Goal: Task Accomplishment & Management: Complete application form

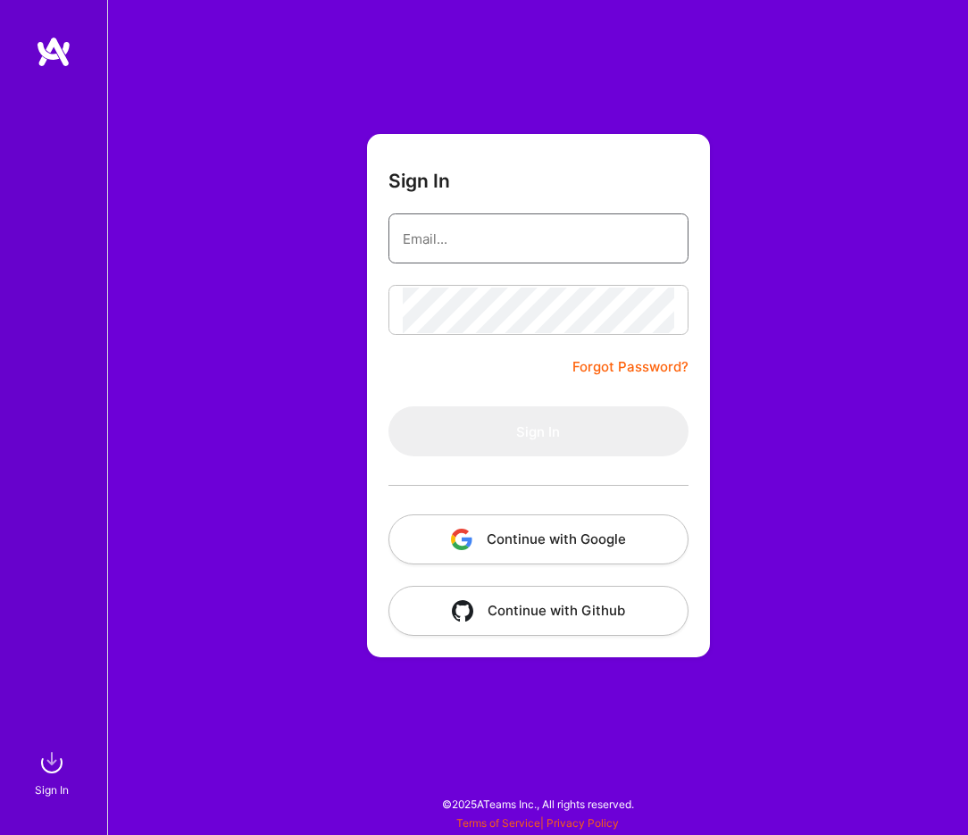
type input "[EMAIL_ADDRESS][DOMAIN_NAME]"
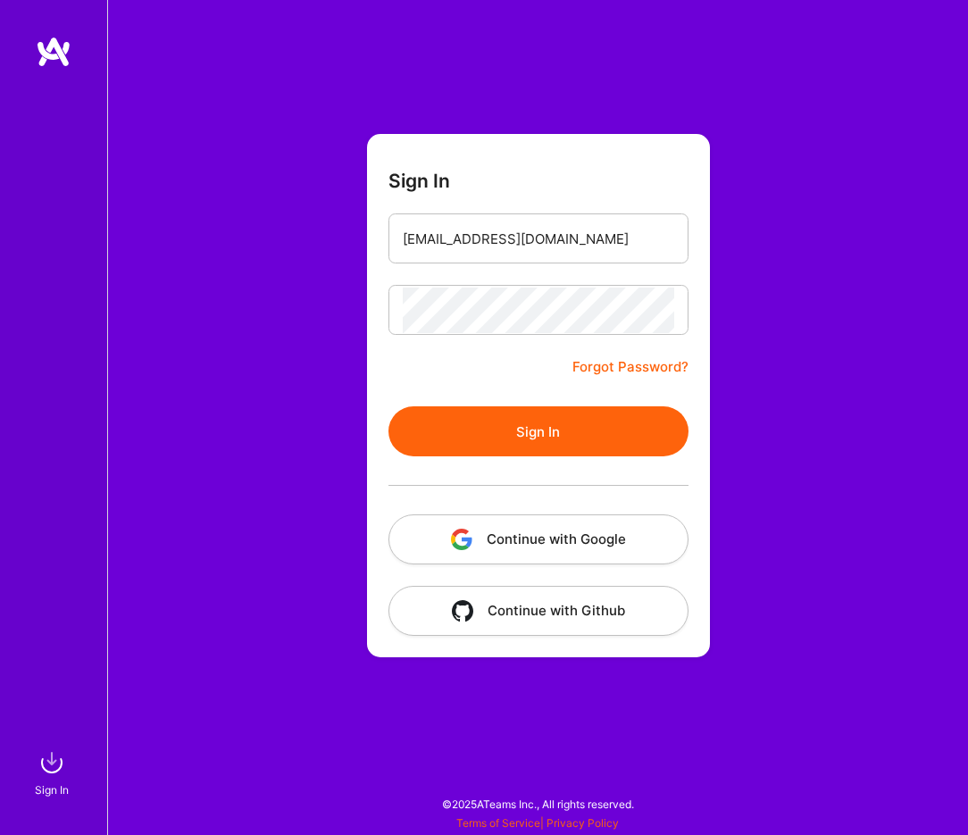
click at [448, 443] on button "Sign In" at bounding box center [539, 431] width 300 height 50
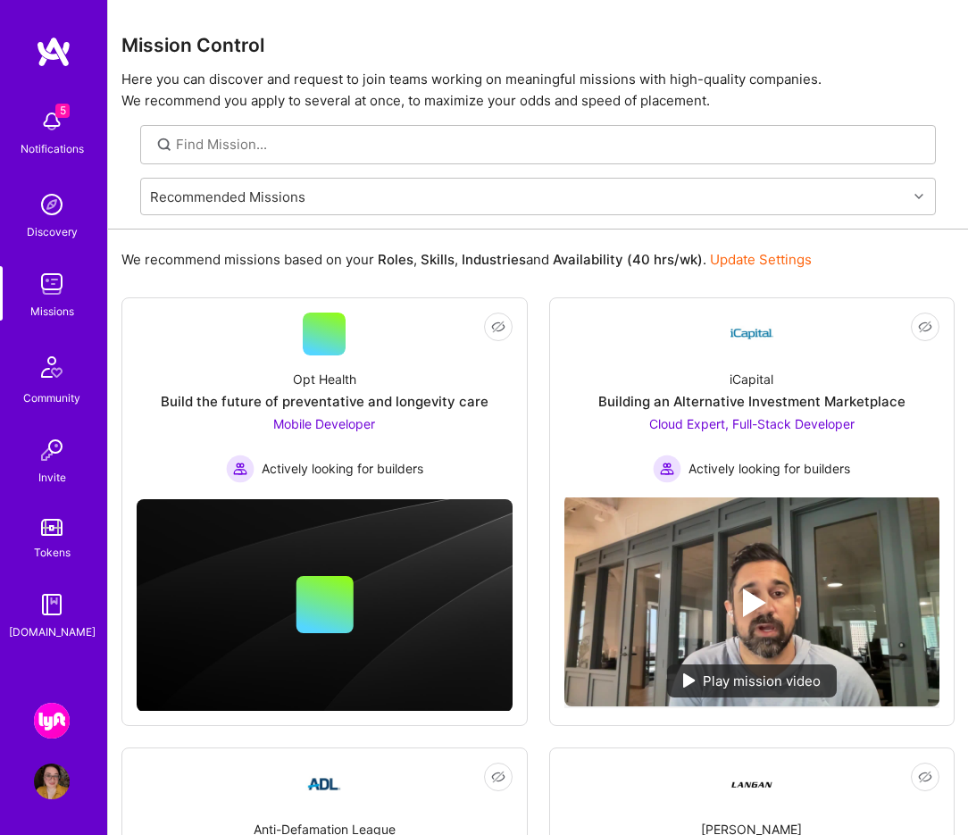
click at [57, 716] on img at bounding box center [52, 721] width 36 height 36
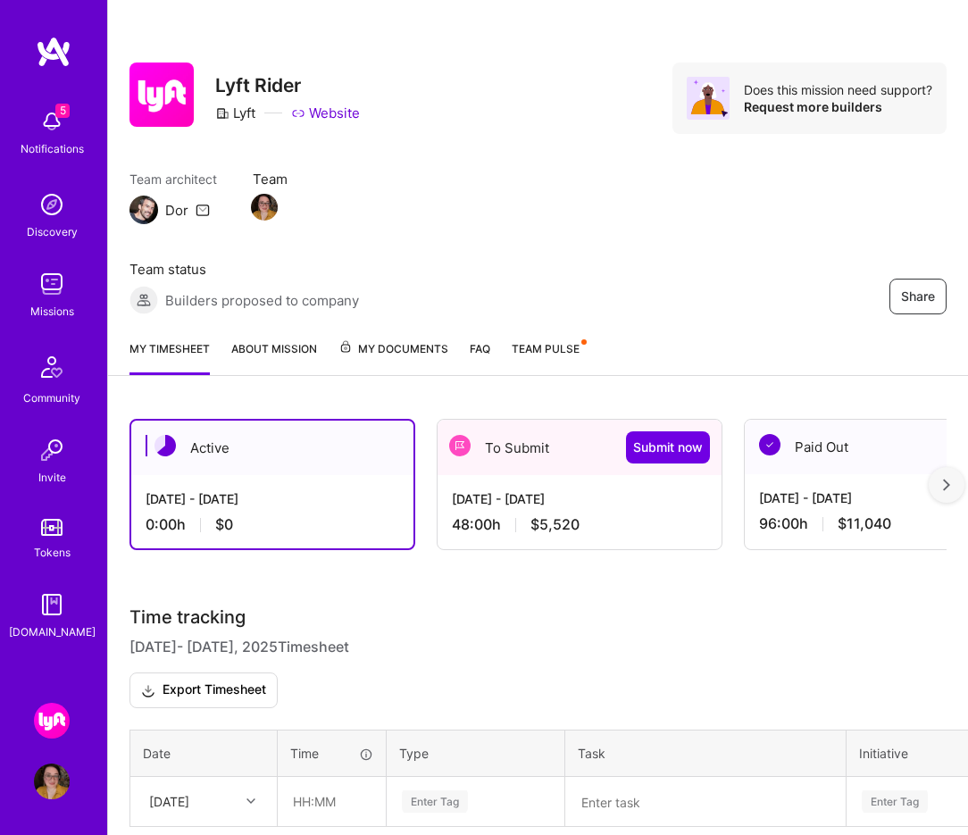
click at [585, 540] on div "[DATE] - [DATE] 48:00 h $5,520" at bounding box center [580, 511] width 284 height 73
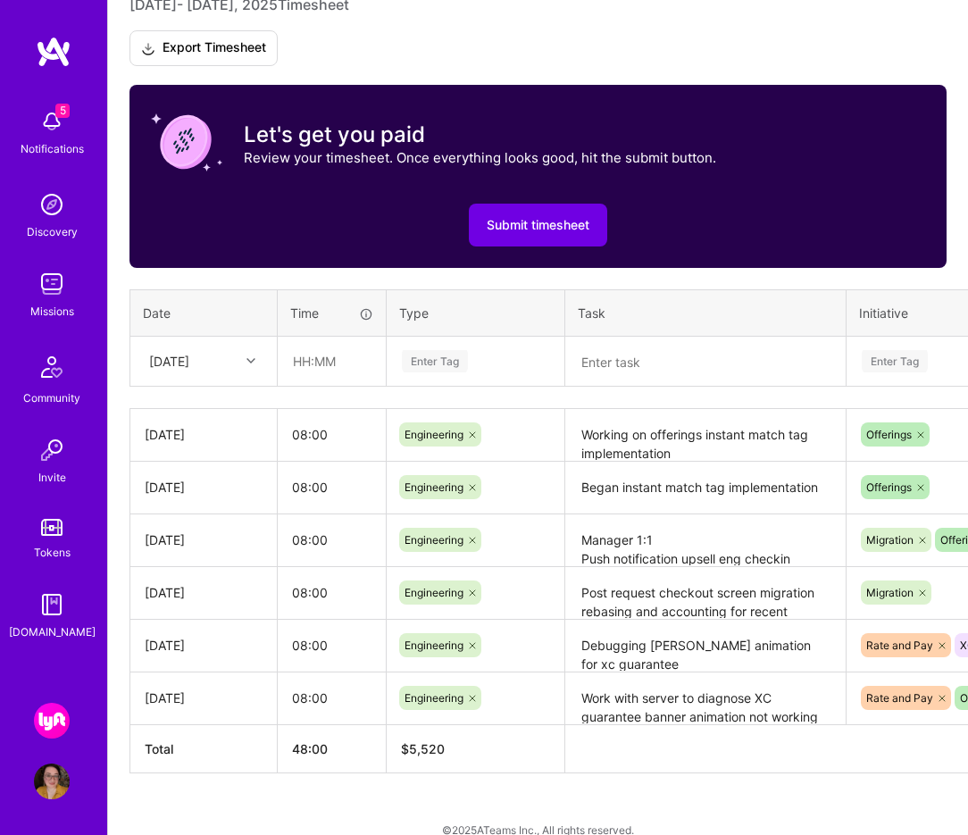
scroll to position [663, 0]
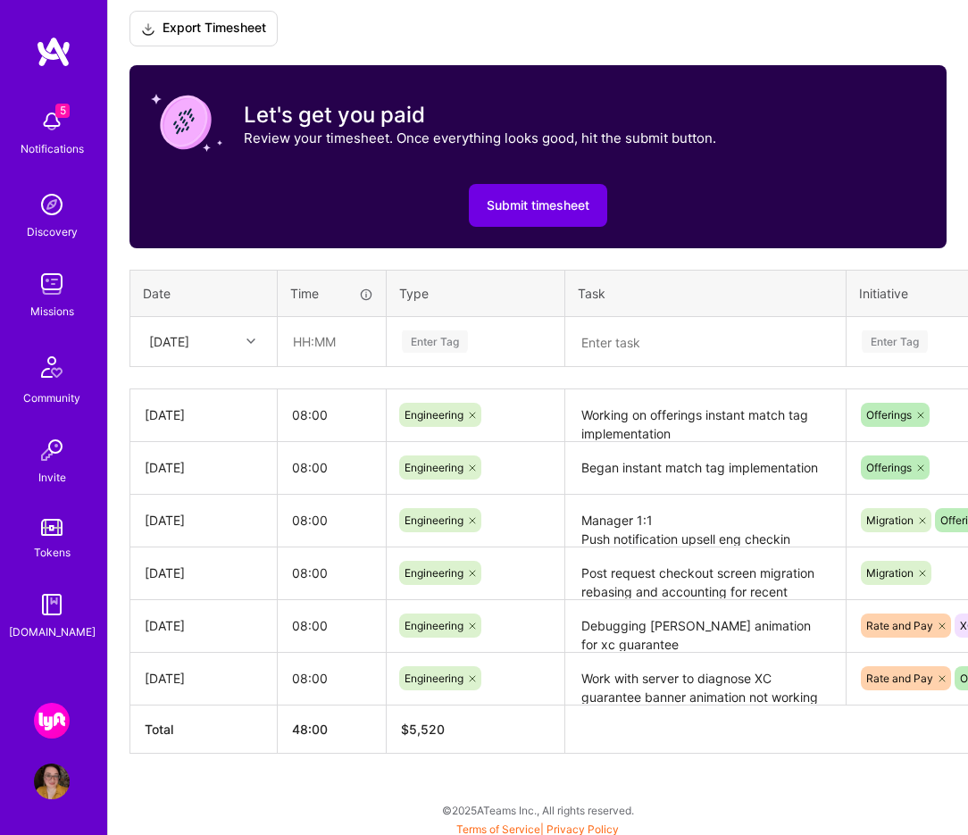
click at [244, 339] on div at bounding box center [253, 341] width 28 height 23
click at [236, 583] on div "[DATE]" at bounding box center [203, 587] width 145 height 33
click at [348, 333] on input "text" at bounding box center [332, 341] width 106 height 47
type input "08:00"
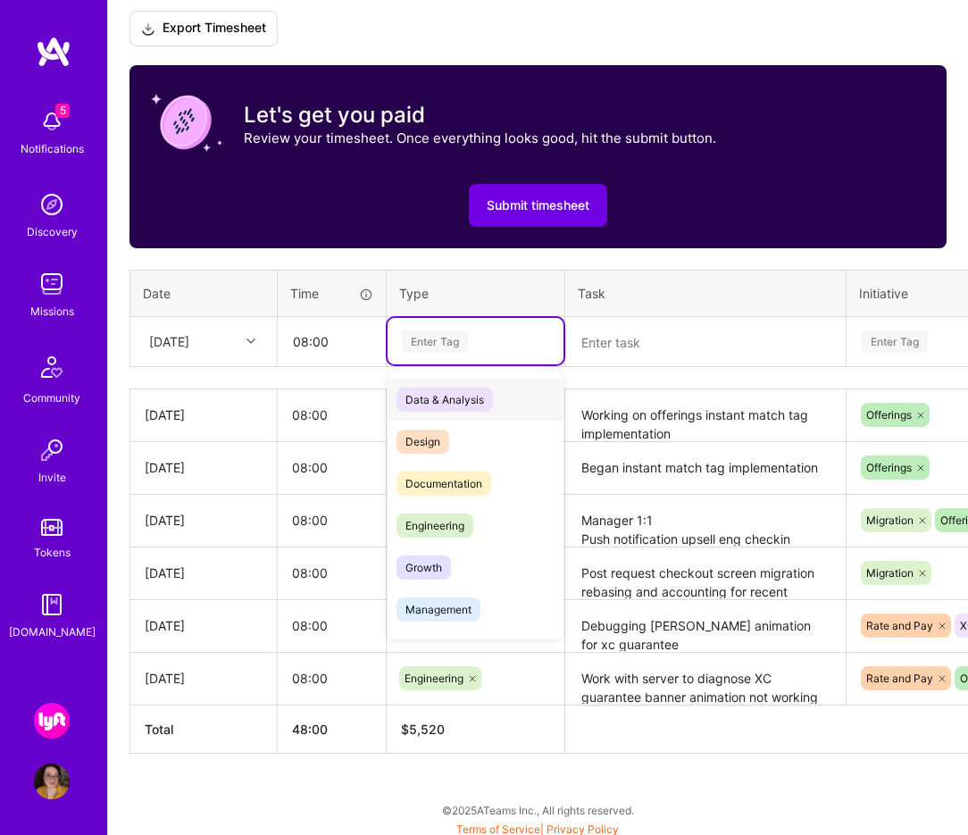
click at [481, 340] on div "Enter Tag" at bounding box center [475, 342] width 151 height 22
click at [489, 527] on div "Engineering" at bounding box center [476, 526] width 176 height 42
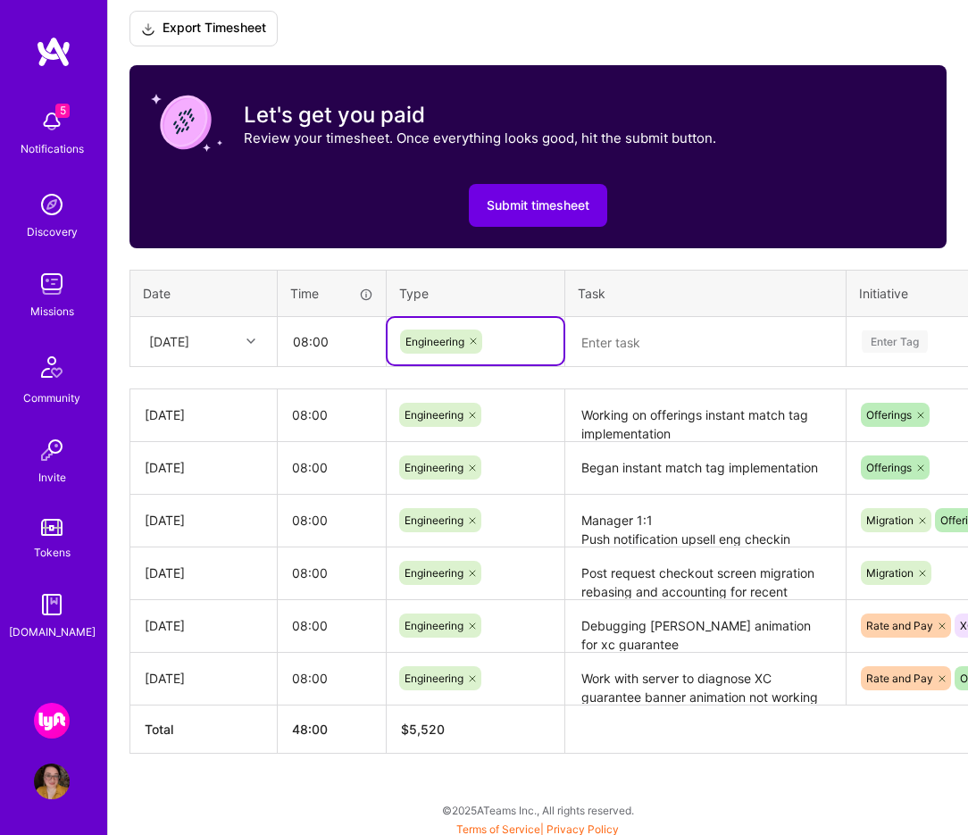
click at [630, 337] on textarea at bounding box center [705, 342] width 277 height 46
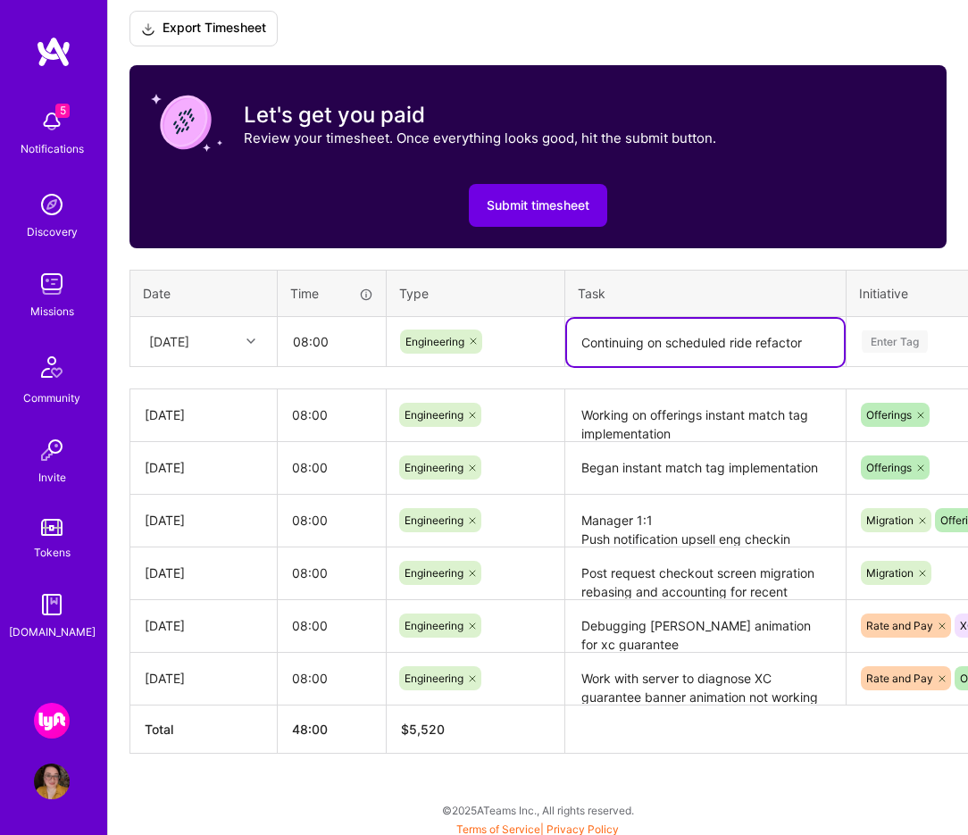
type textarea "Continuing on scheduled ride refactor"
click at [893, 334] on div "Enter Tag" at bounding box center [895, 342] width 66 height 28
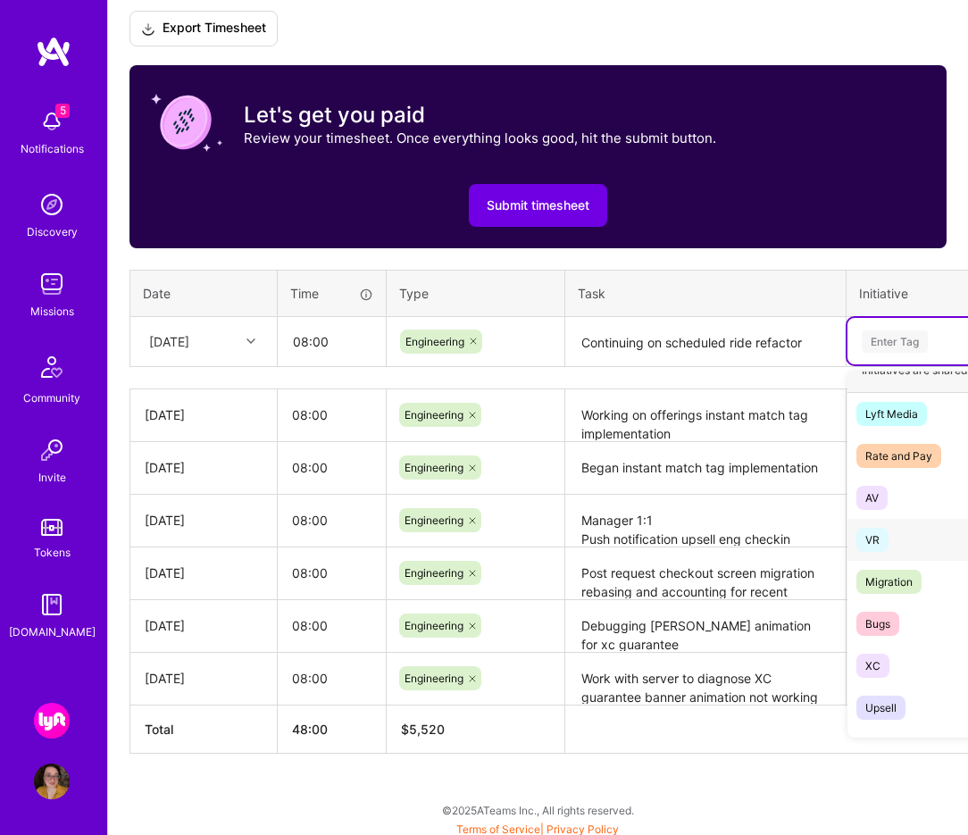
scroll to position [98, 0]
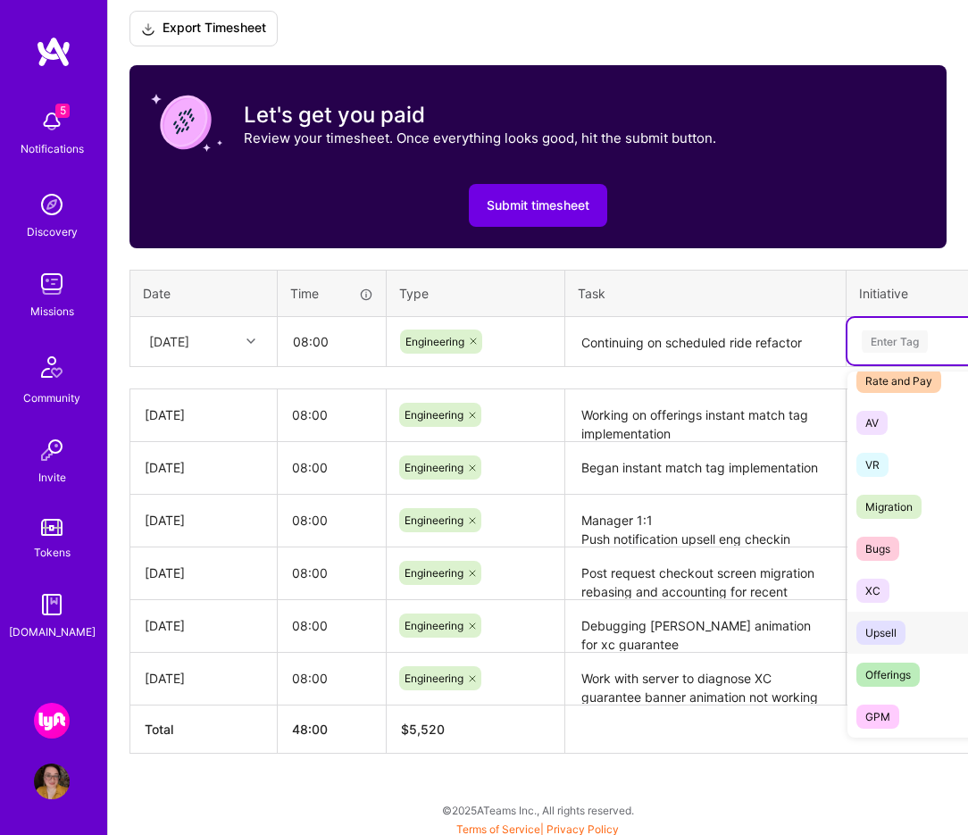
click at [885, 638] on div "Upsell" at bounding box center [881, 633] width 31 height 19
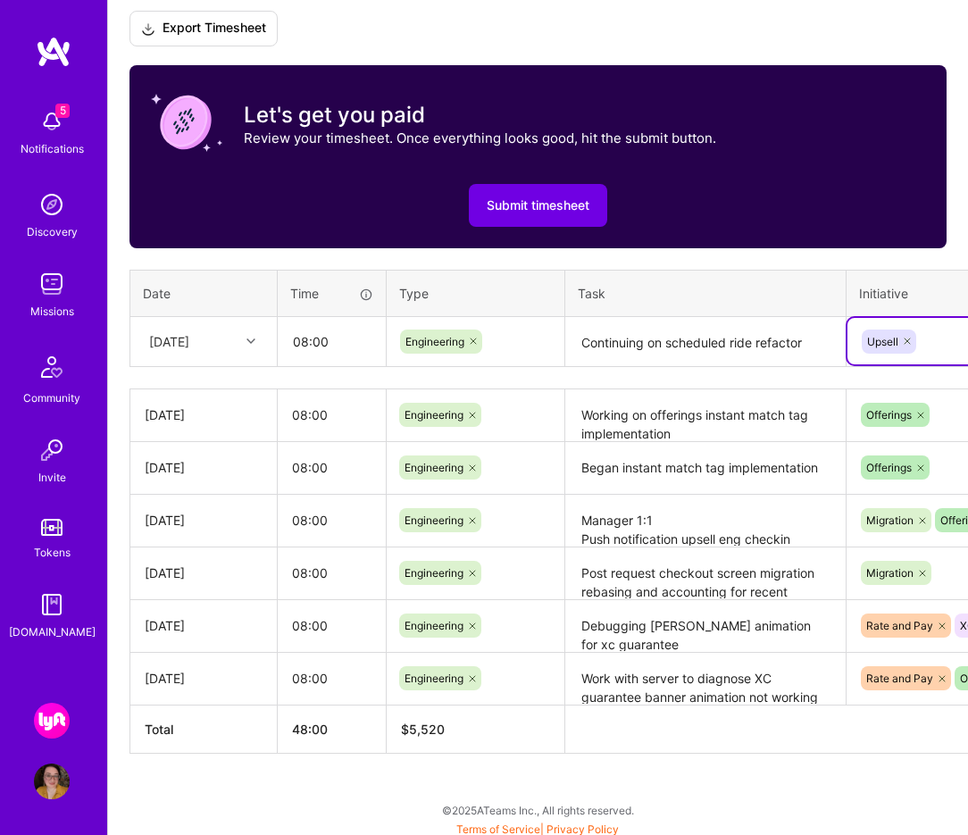
scroll to position [663, 268]
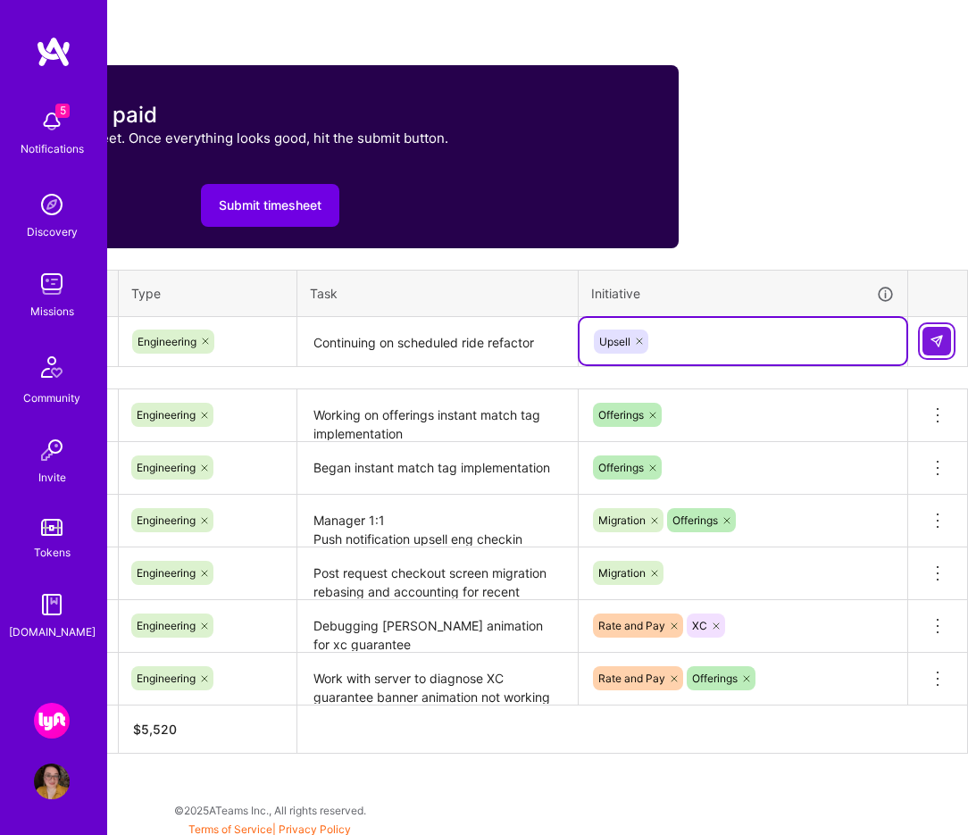
click at [931, 337] on img at bounding box center [937, 341] width 14 height 14
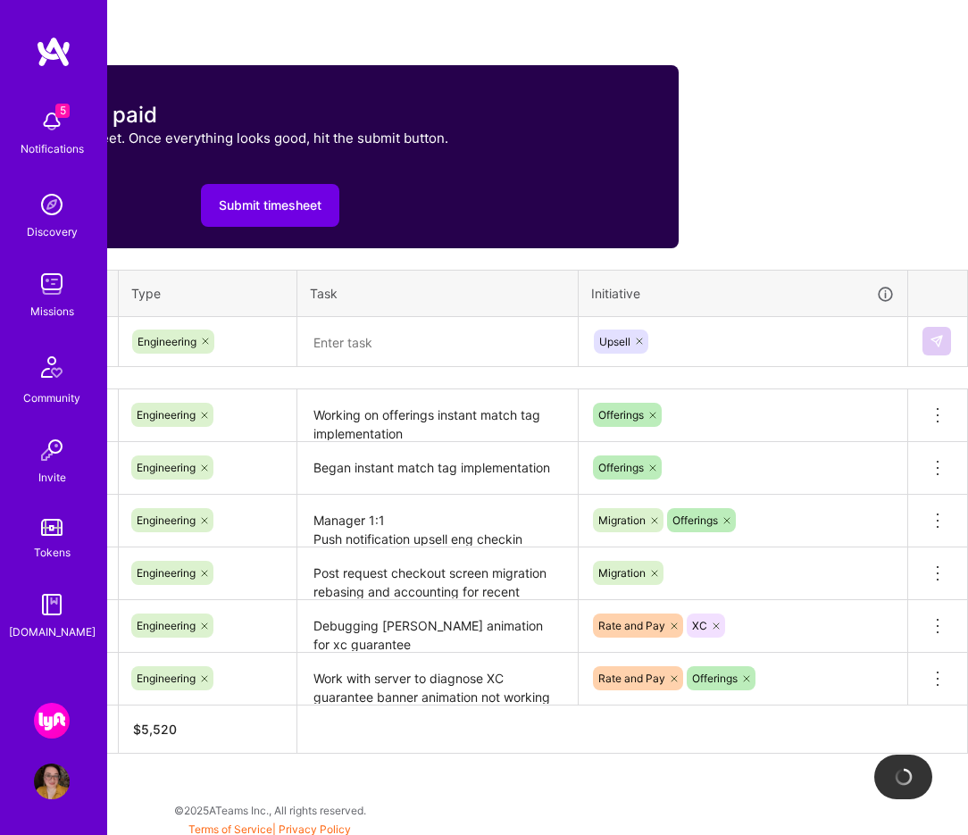
scroll to position [663, 0]
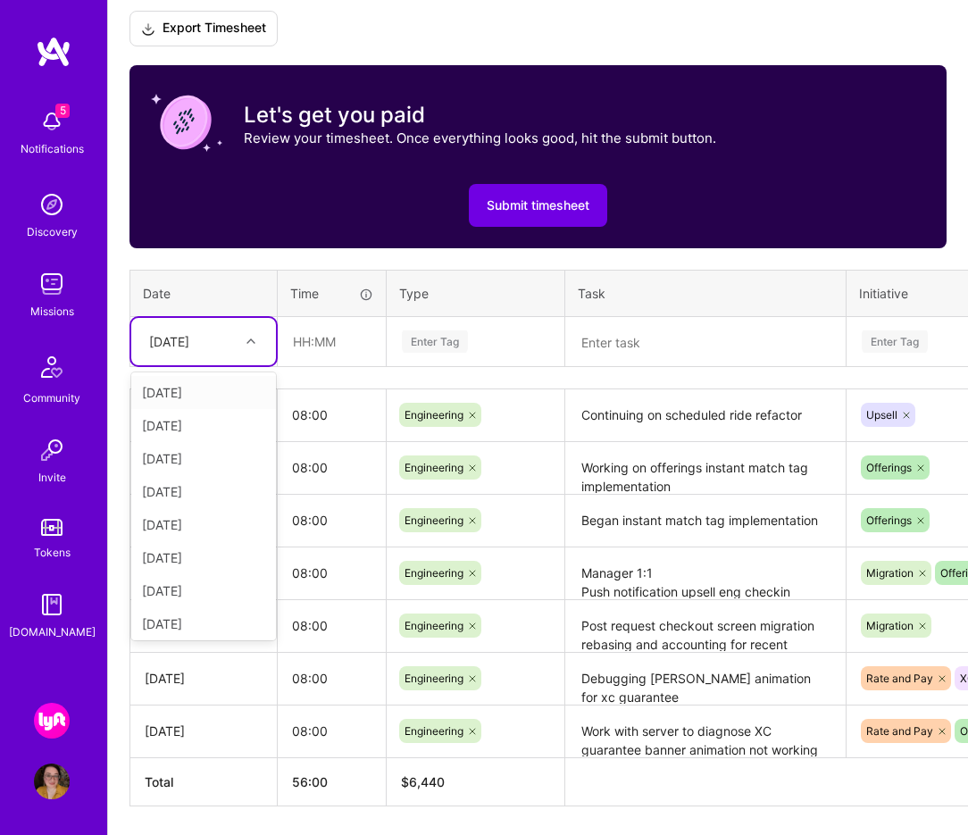
click at [189, 341] on div "[DATE]" at bounding box center [169, 341] width 40 height 19
click at [216, 582] on div "[DATE]" at bounding box center [203, 587] width 145 height 33
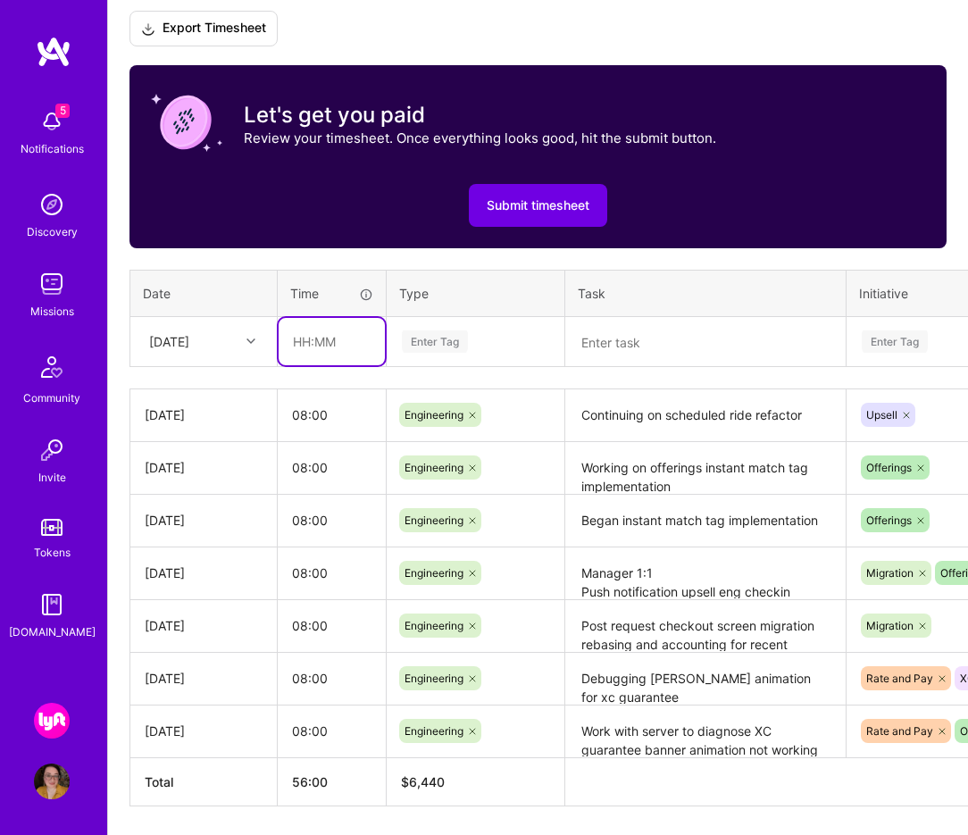
click at [331, 348] on input "text" at bounding box center [332, 341] width 106 height 47
type input "08:00"
click at [456, 336] on div "Enter Tag" at bounding box center [435, 342] width 66 height 28
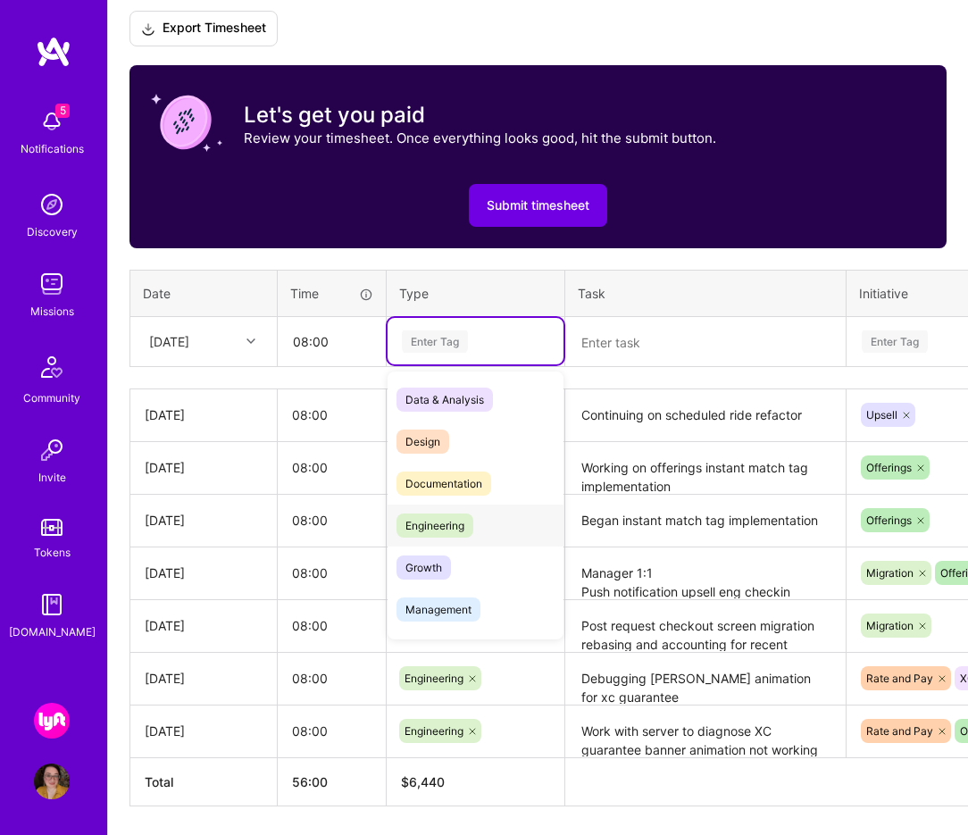
click at [456, 527] on span "Engineering" at bounding box center [435, 526] width 77 height 24
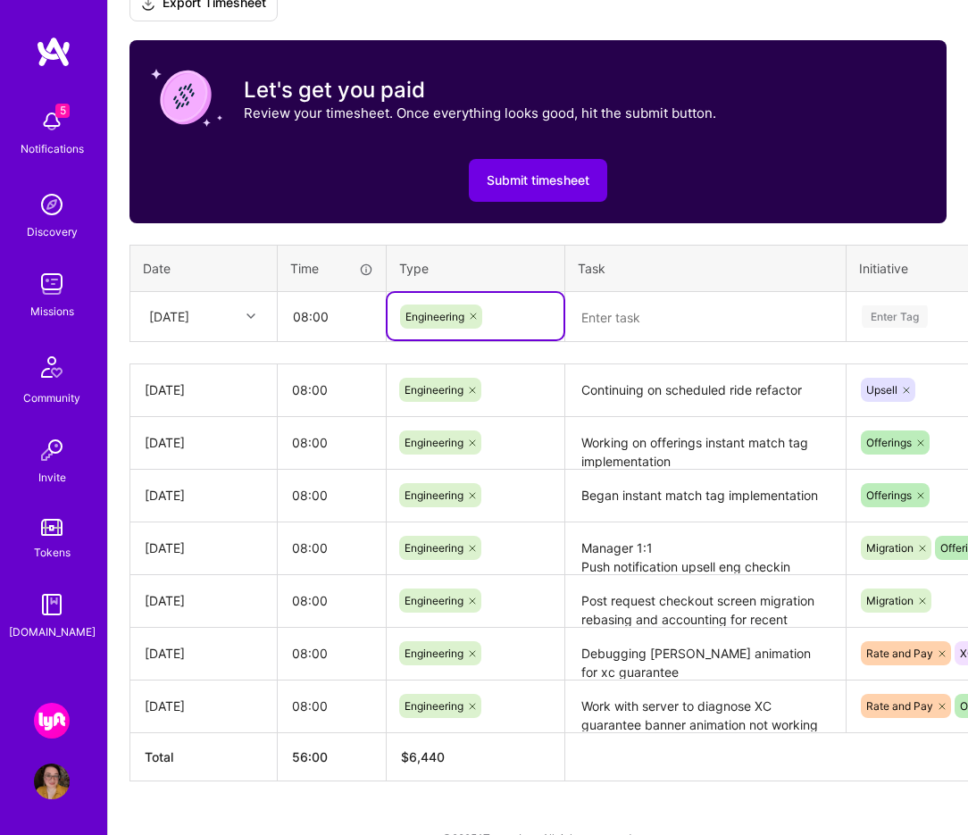
scroll to position [687, 0]
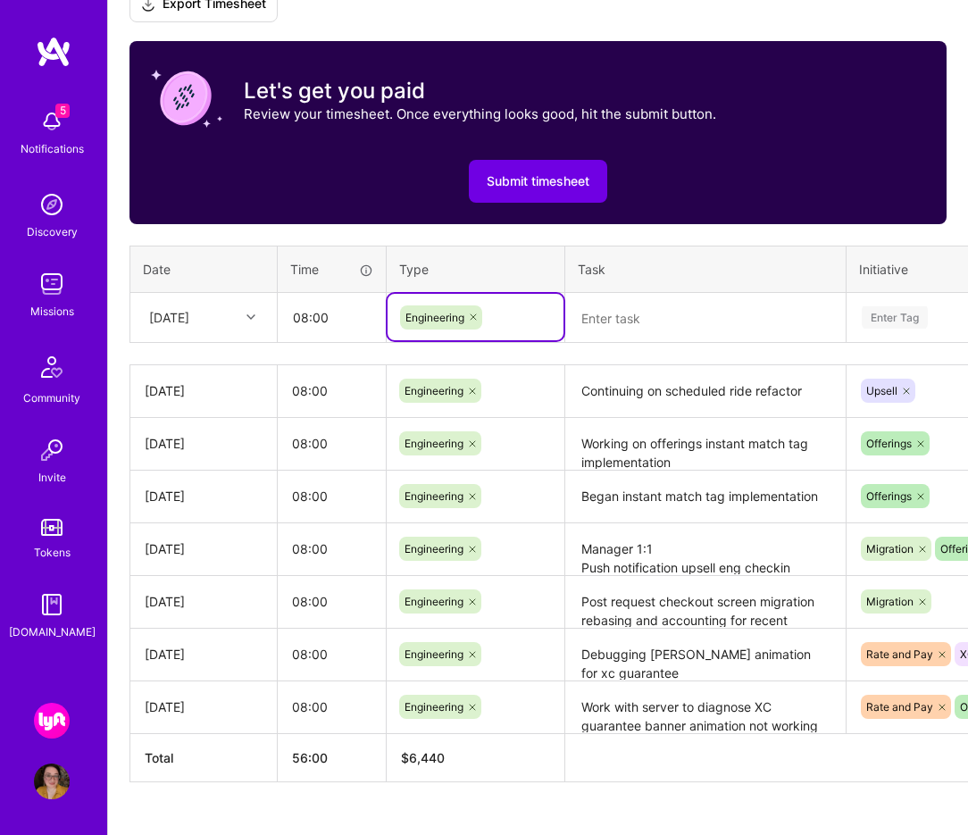
click at [260, 306] on div at bounding box center [253, 317] width 28 height 23
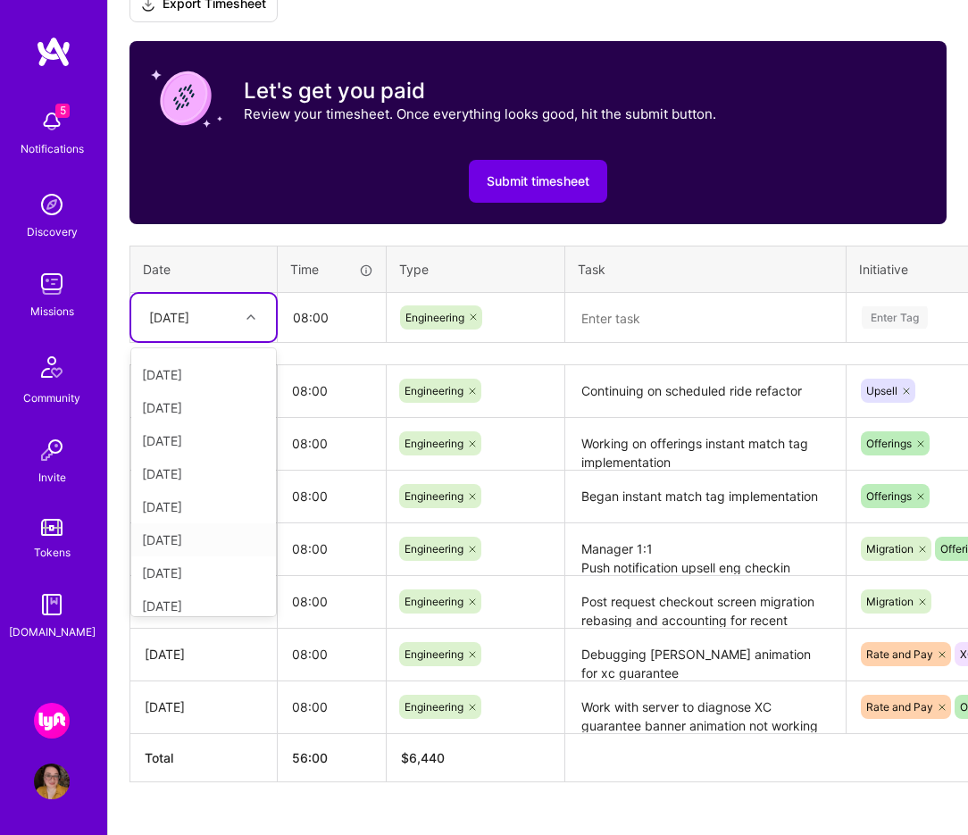
scroll to position [202, 0]
click at [194, 506] on div "[DATE]" at bounding box center [203, 497] width 145 height 33
click at [632, 320] on textarea at bounding box center [705, 318] width 277 height 47
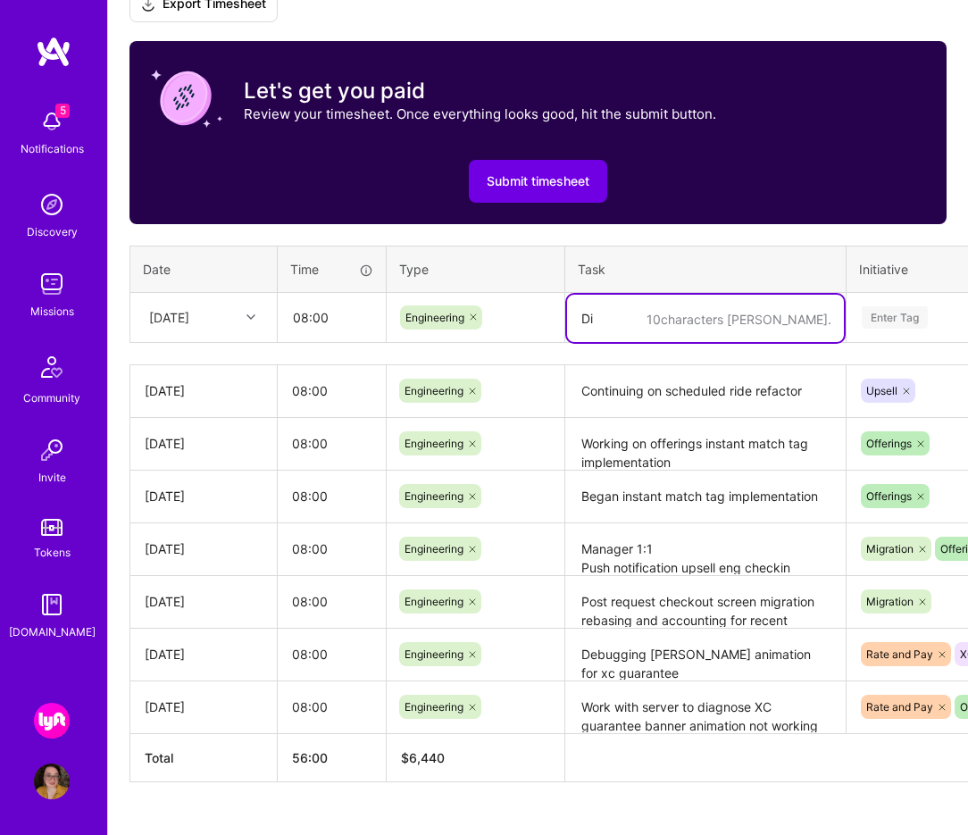
type textarea "D"
type textarea "S"
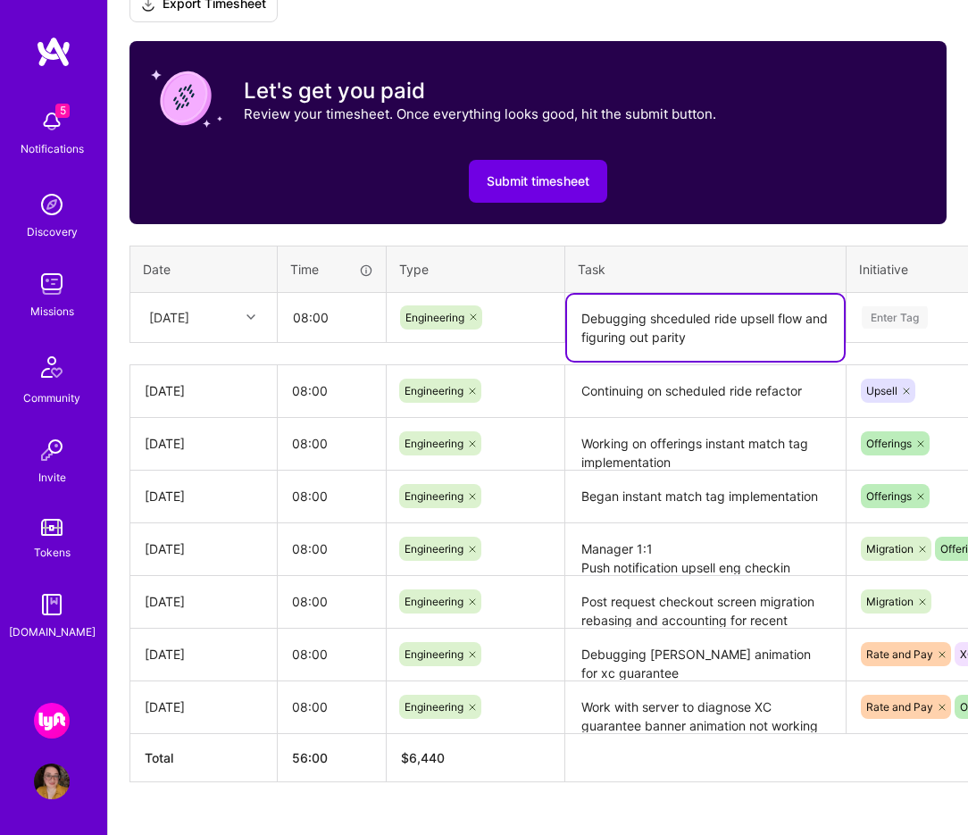
click at [659, 314] on textarea "Debugging shceduled ride upsell flow and figuring out parity" at bounding box center [705, 328] width 277 height 66
click at [745, 339] on textarea "Debugging scheduled ride upsell flow and figuring out parity" at bounding box center [705, 328] width 277 height 66
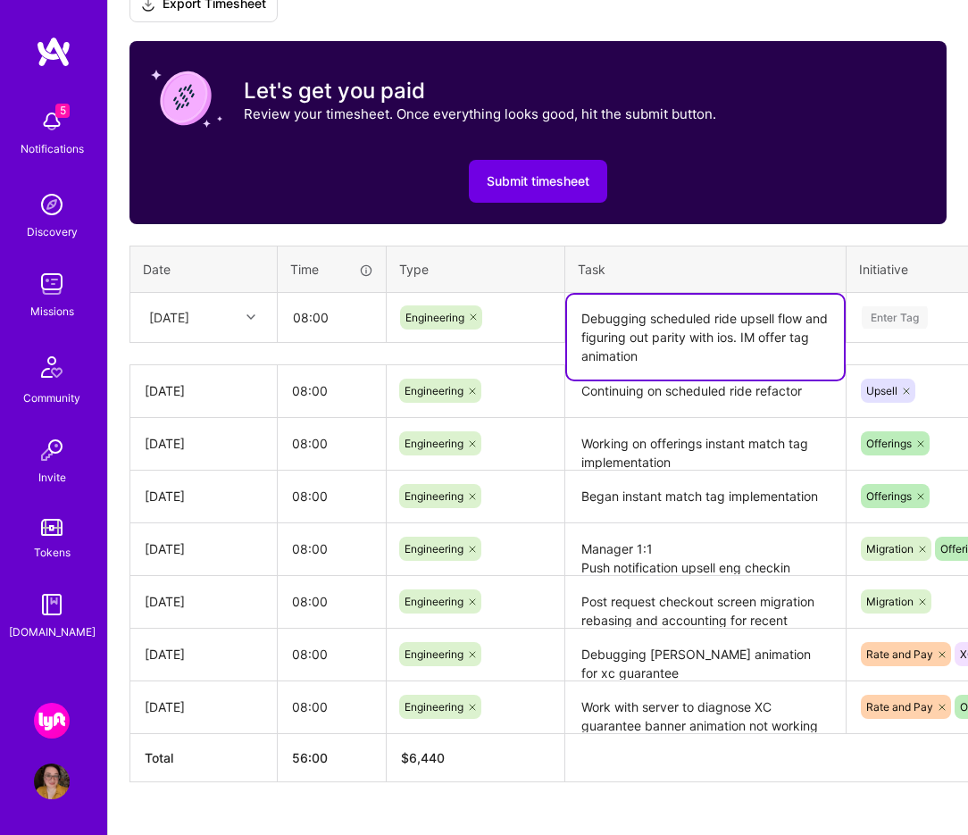
drag, startPoint x: 808, startPoint y: 373, endPoint x: 791, endPoint y: 335, distance: 42.4
click at [791, 335] on textarea "Debugging scheduled ride upsell flow and figuring out parity with ios. IM offer…" at bounding box center [705, 337] width 277 height 85
type textarea "Debugging scheduled ride upsell flow and figuring out parity with ios. IM offer…"
click at [898, 310] on div "Enter Tag" at bounding box center [895, 318] width 66 height 28
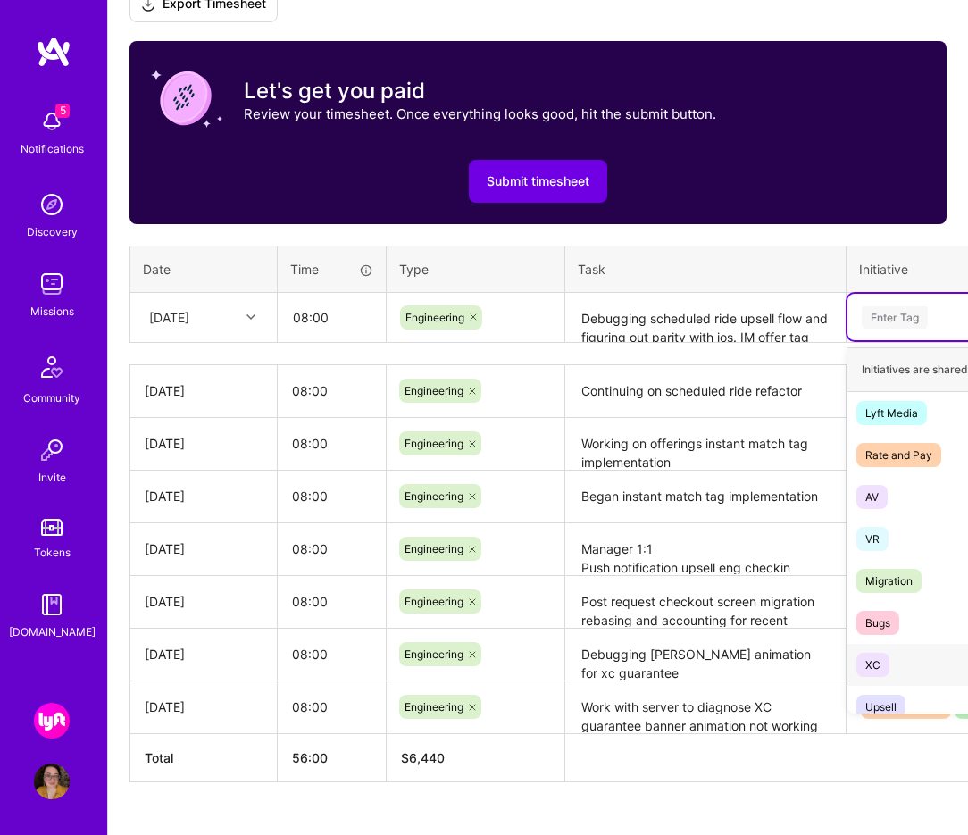
click at [913, 703] on span "Offerings" at bounding box center [888, 707] width 63 height 24
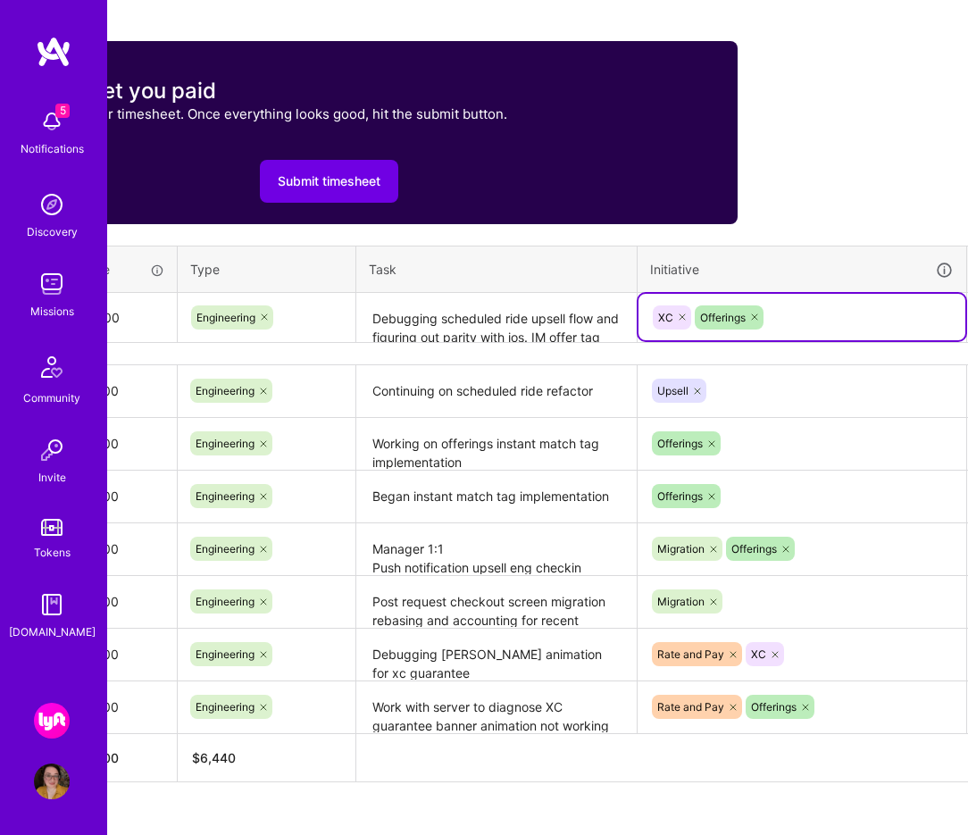
scroll to position [687, 268]
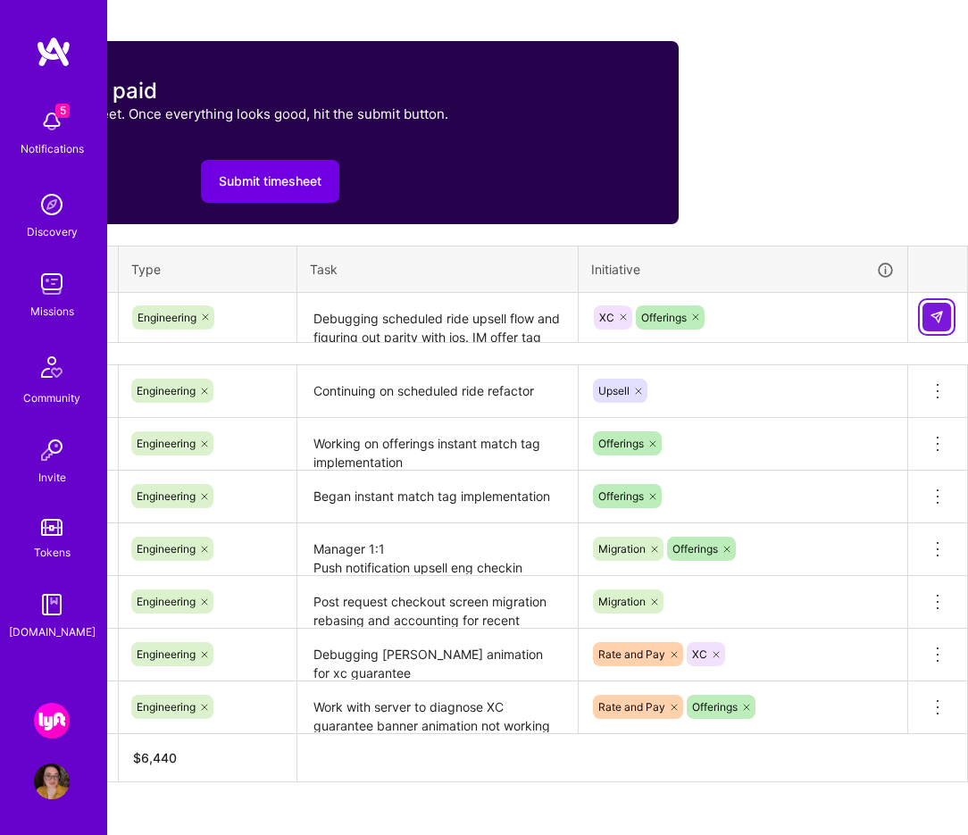
click at [945, 323] on button at bounding box center [937, 317] width 29 height 29
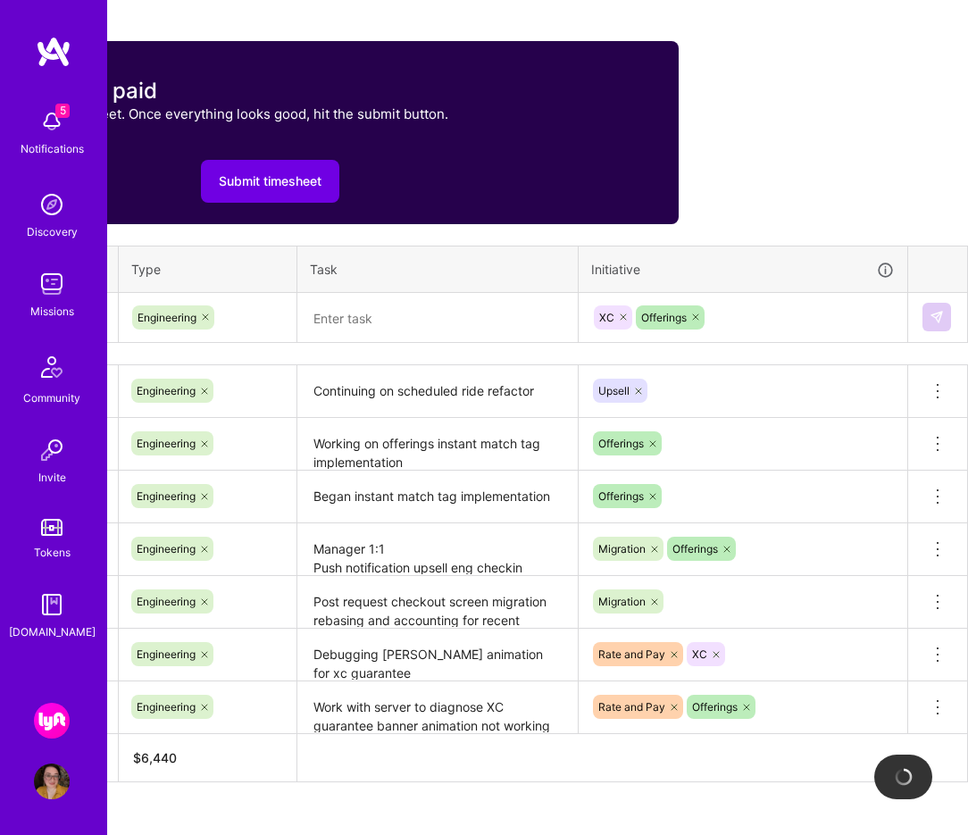
scroll to position [687, 0]
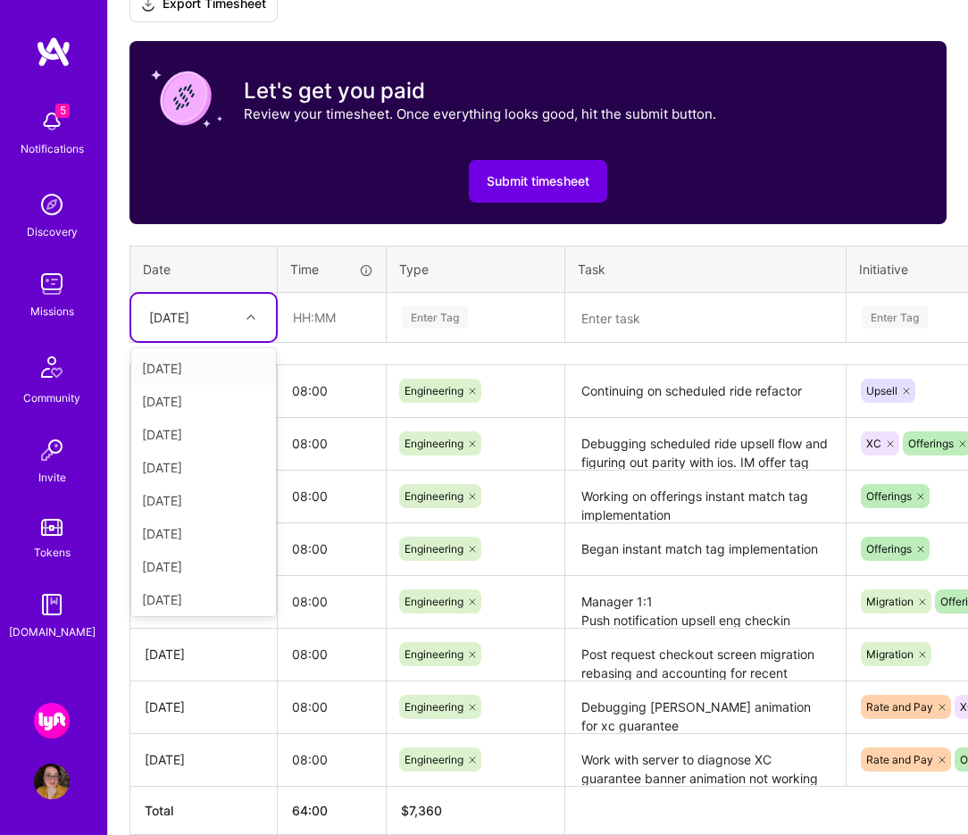
click at [189, 313] on div "[DATE]" at bounding box center [169, 317] width 40 height 19
click at [205, 504] on div "[DATE]" at bounding box center [203, 497] width 145 height 33
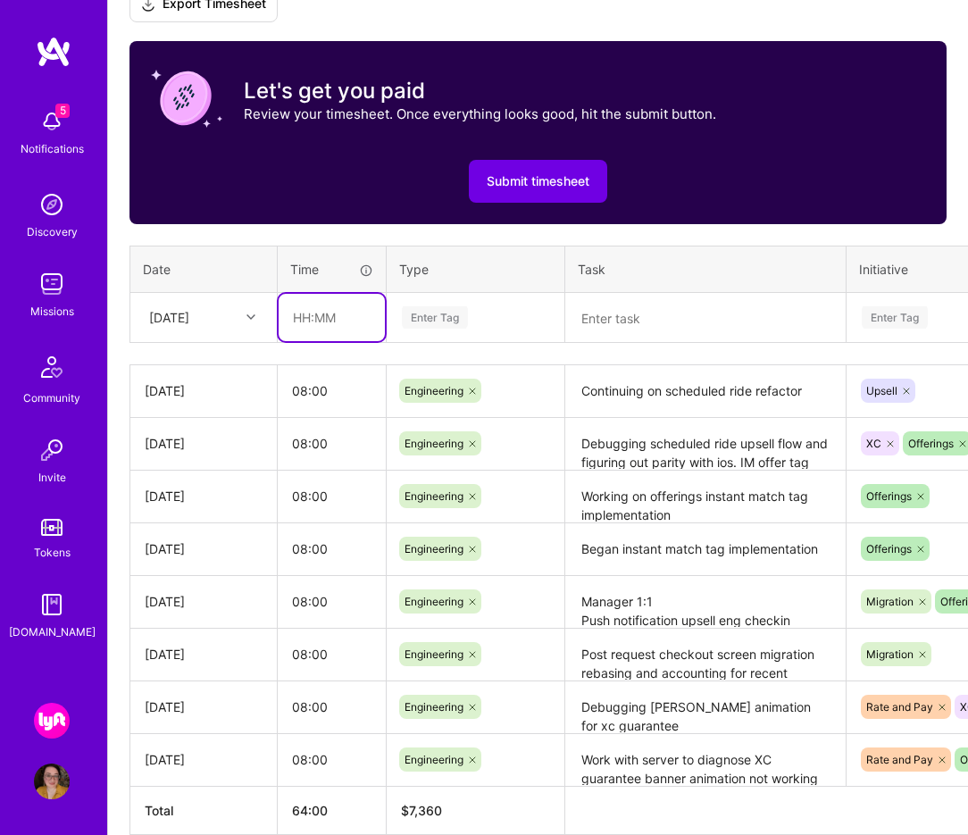
click at [320, 320] on input "text" at bounding box center [332, 317] width 106 height 47
type input "08:00"
click at [479, 317] on div "Enter Tag" at bounding box center [475, 317] width 151 height 22
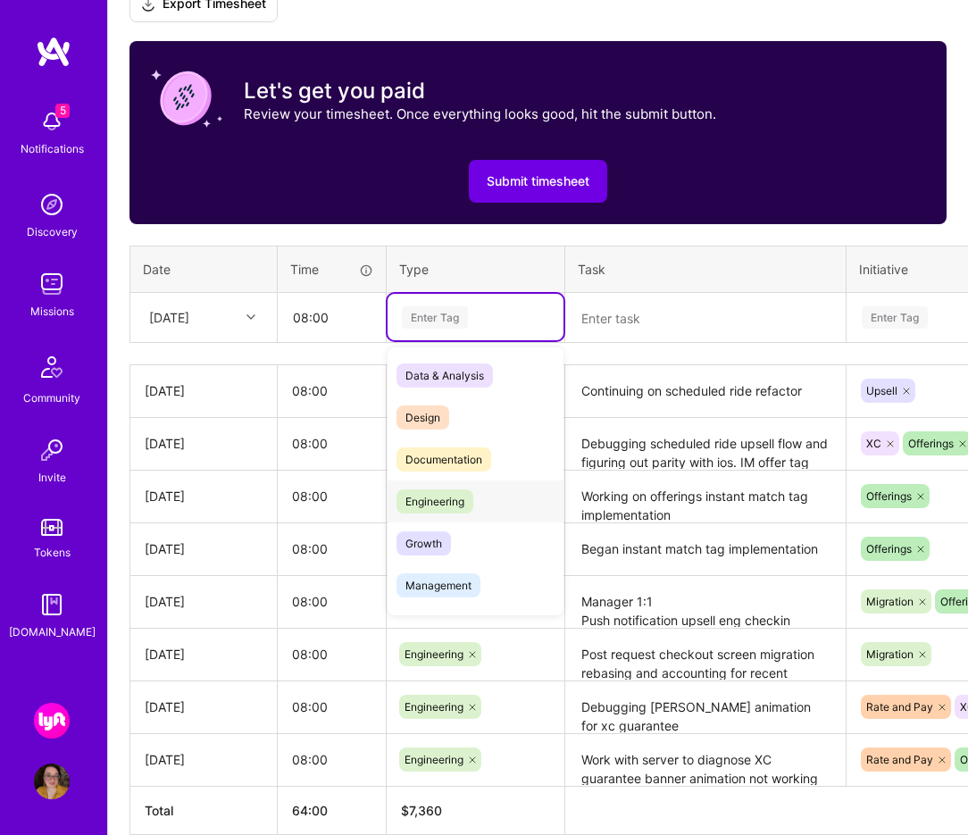
click at [490, 500] on div "Engineering" at bounding box center [476, 502] width 176 height 42
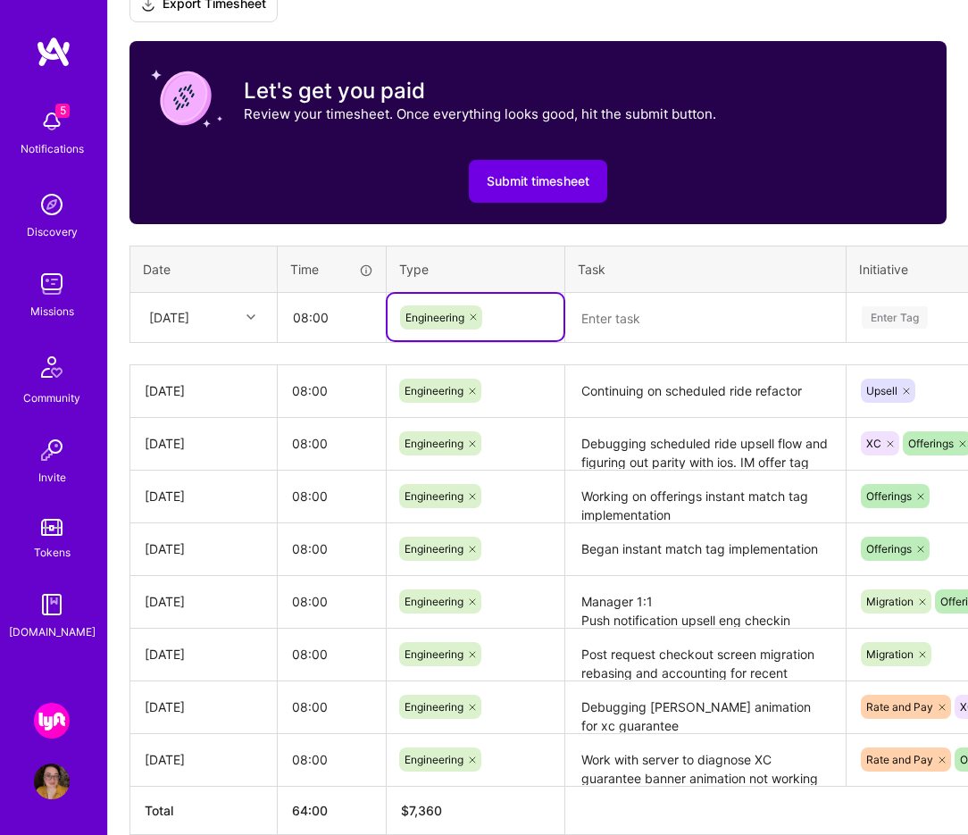
click at [670, 320] on textarea at bounding box center [705, 318] width 277 height 47
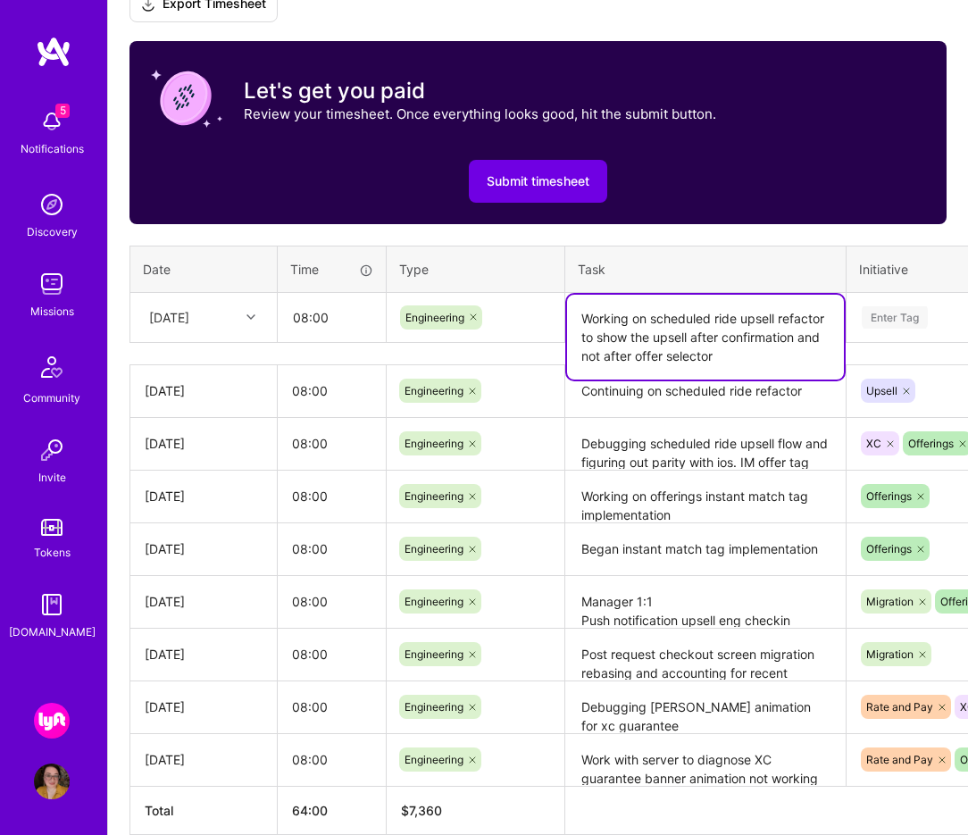
type textarea "Working on scheduled ride upsell refactor to show the upsell after confirmation…"
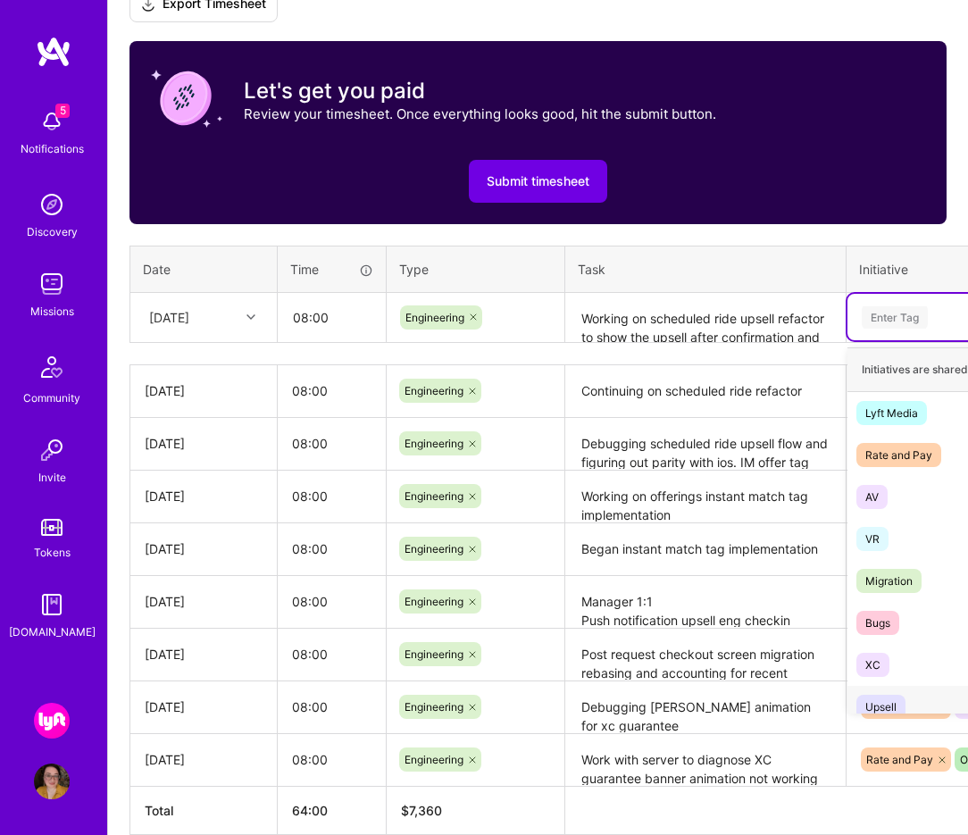
click at [898, 697] on span "Upsell" at bounding box center [881, 707] width 49 height 24
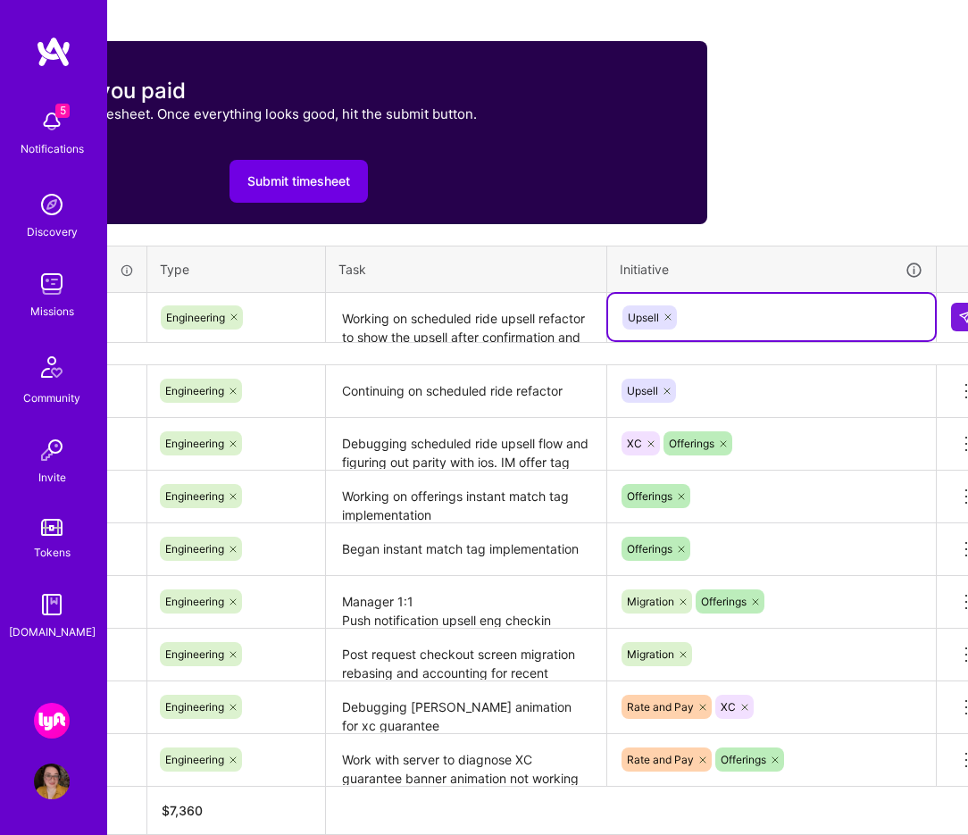
scroll to position [687, 268]
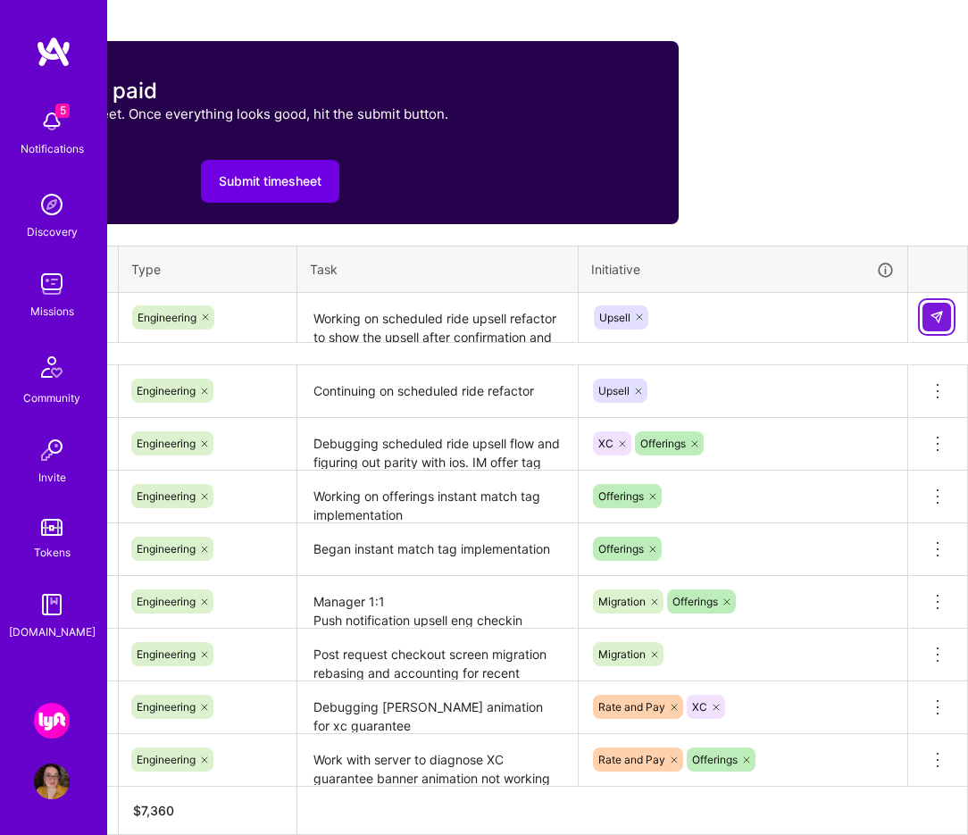
click at [932, 311] on img at bounding box center [937, 317] width 14 height 14
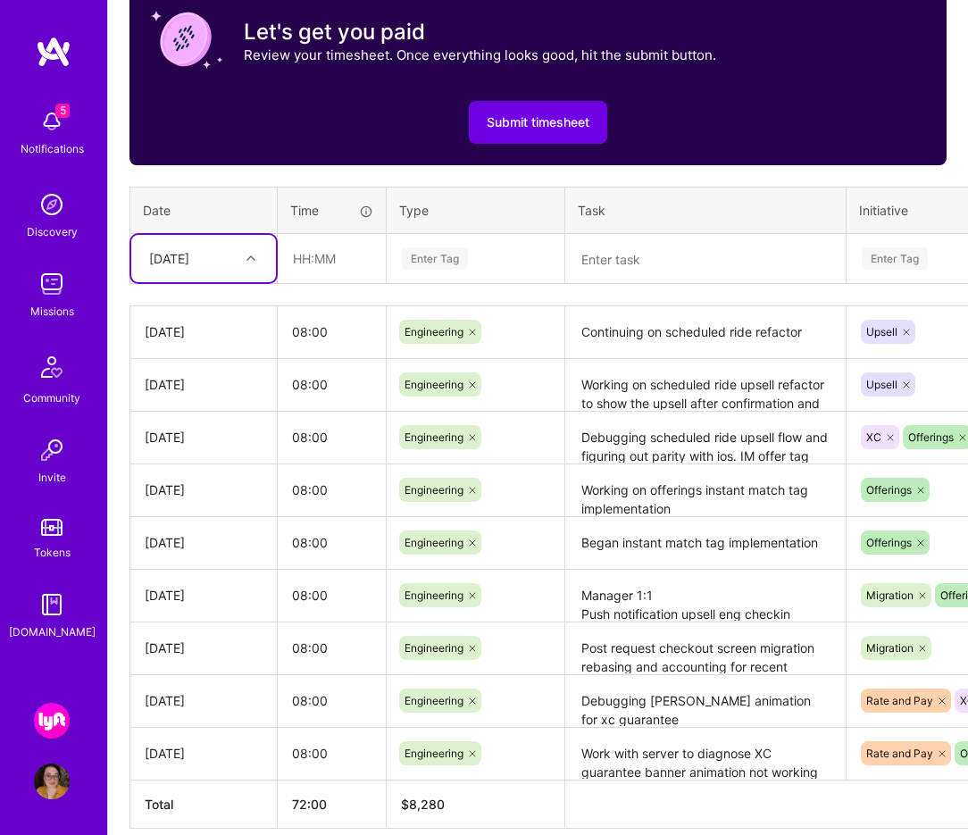
scroll to position [750, 0]
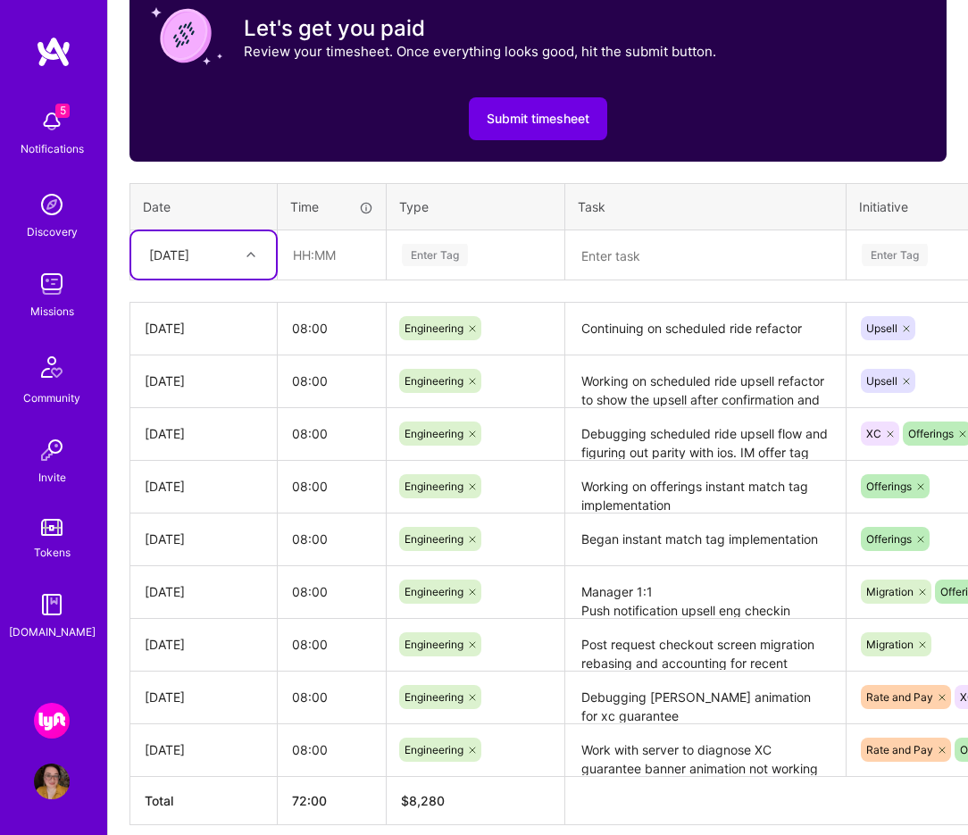
click at [258, 240] on div at bounding box center [253, 254] width 28 height 29
click at [217, 468] on div "[DATE]" at bounding box center [203, 467] width 145 height 33
click at [345, 253] on input "text" at bounding box center [332, 254] width 106 height 47
type input "08:00"
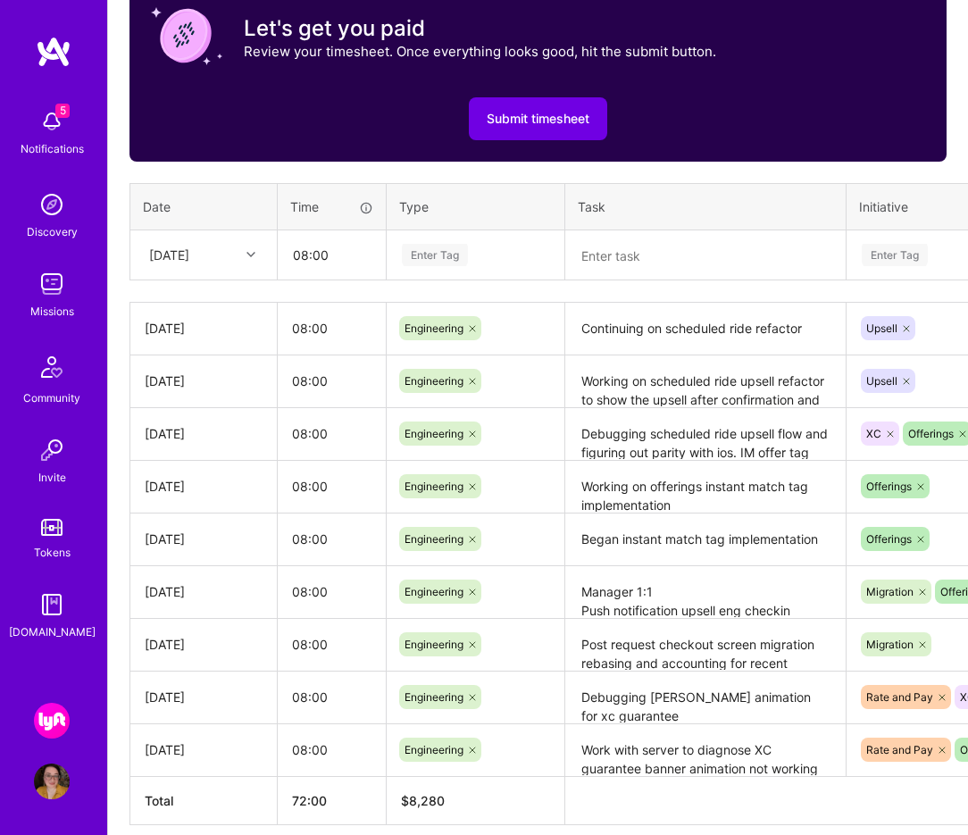
click at [499, 255] on div "Enter Tag" at bounding box center [475, 255] width 151 height 22
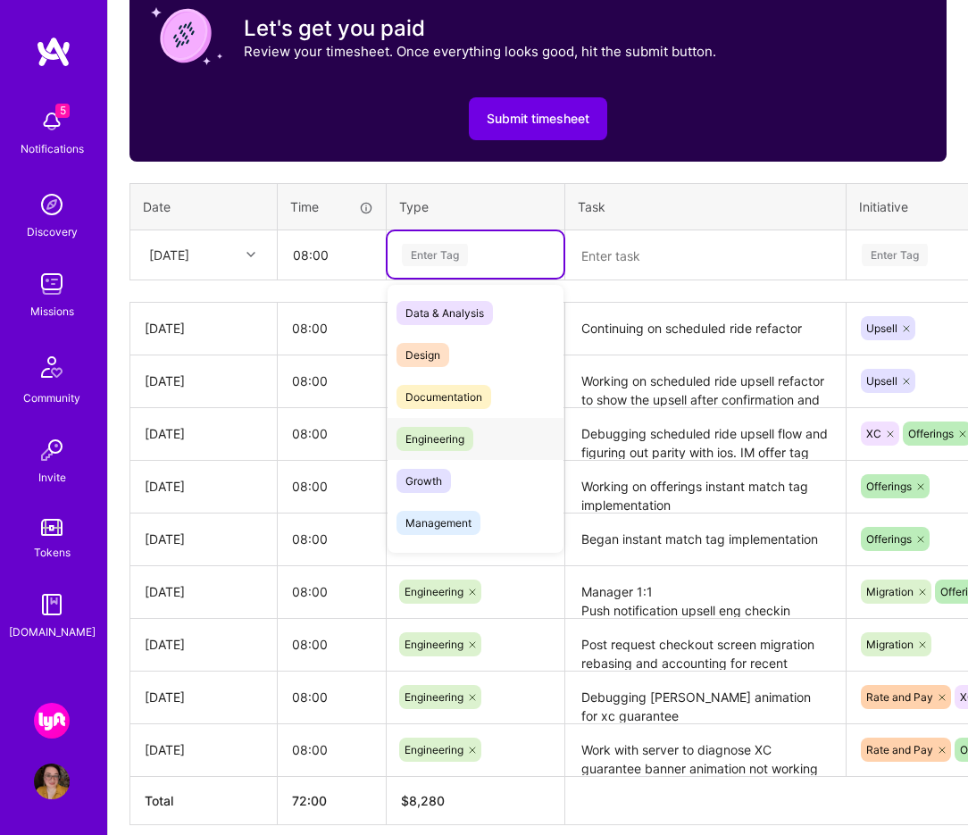
click at [475, 435] on div "Engineering" at bounding box center [476, 439] width 176 height 42
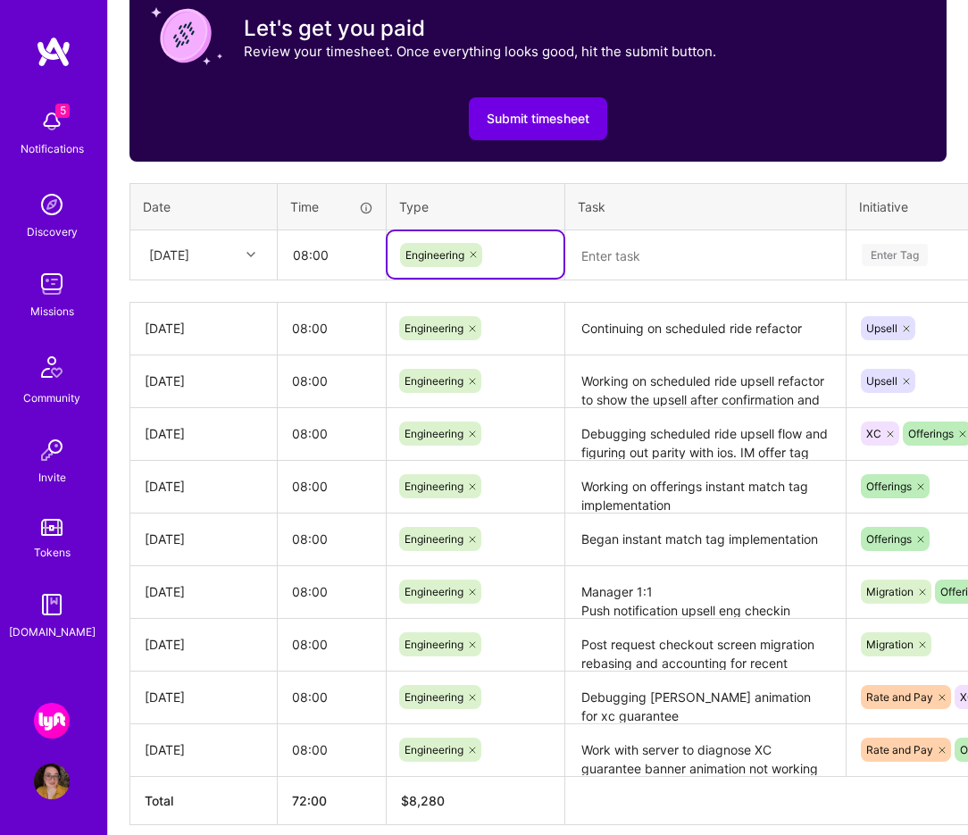
click at [910, 255] on div "Enter Tag" at bounding box center [895, 255] width 66 height 28
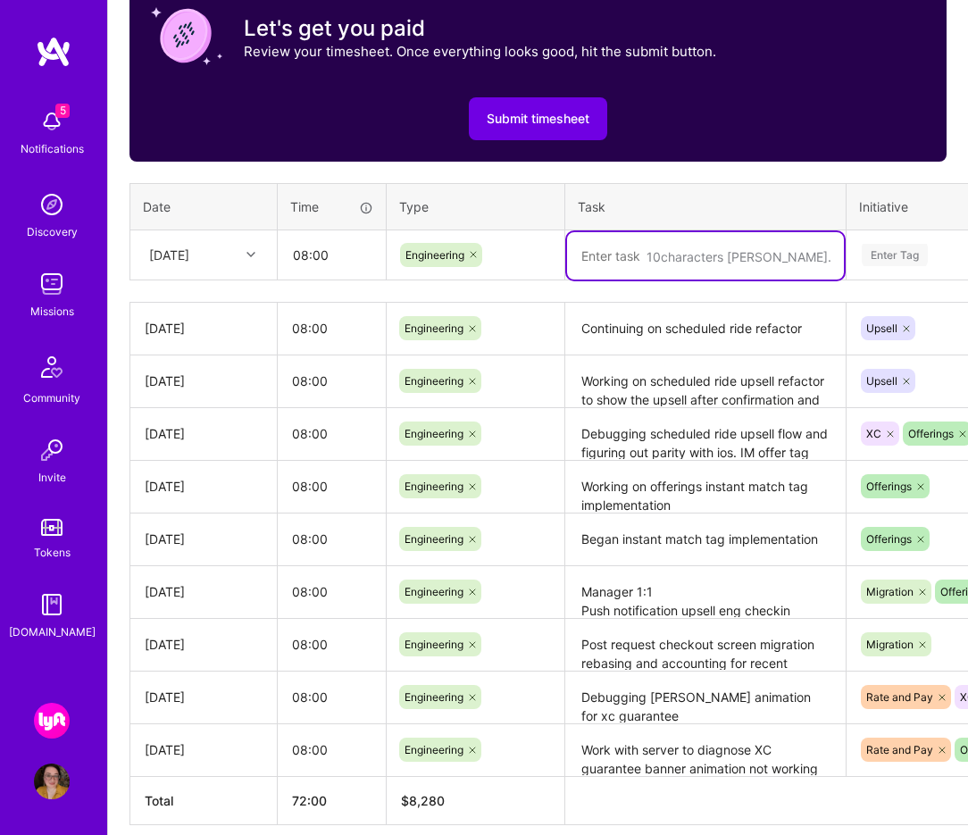
click at [648, 247] on textarea at bounding box center [705, 255] width 277 height 47
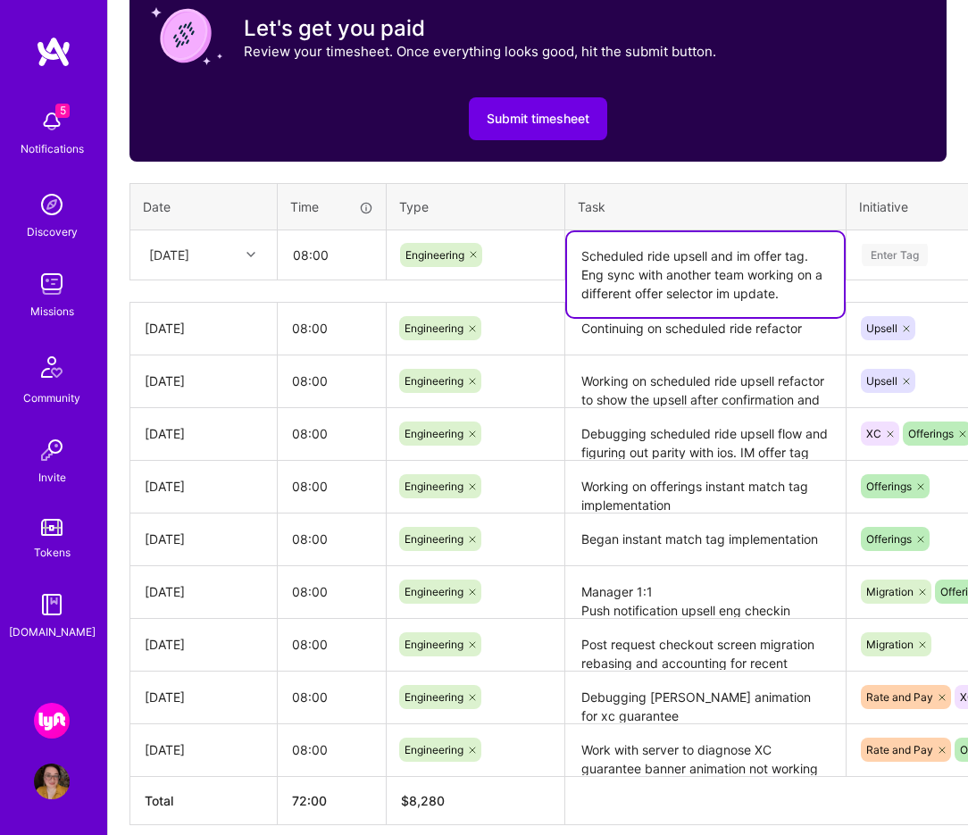
click at [920, 252] on div "Enter Tag" at bounding box center [895, 255] width 66 height 28
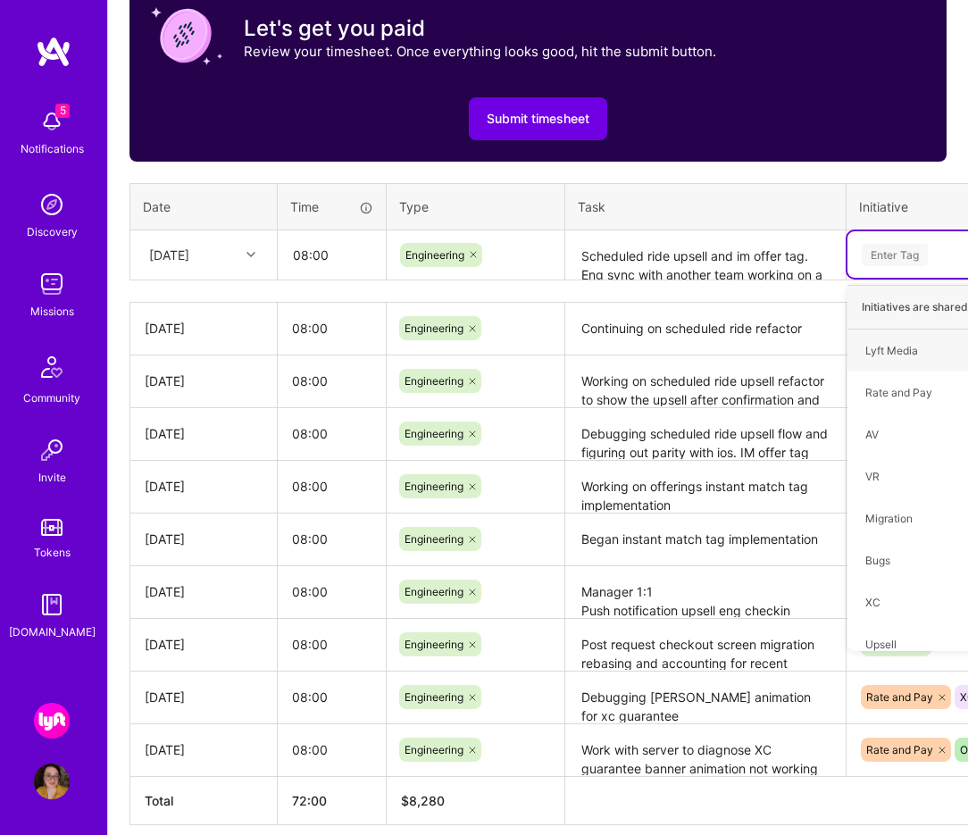
click at [773, 256] on textarea "Scheduled ride upsell and im offer tag. Eng sync with another team working on a…" at bounding box center [705, 255] width 277 height 47
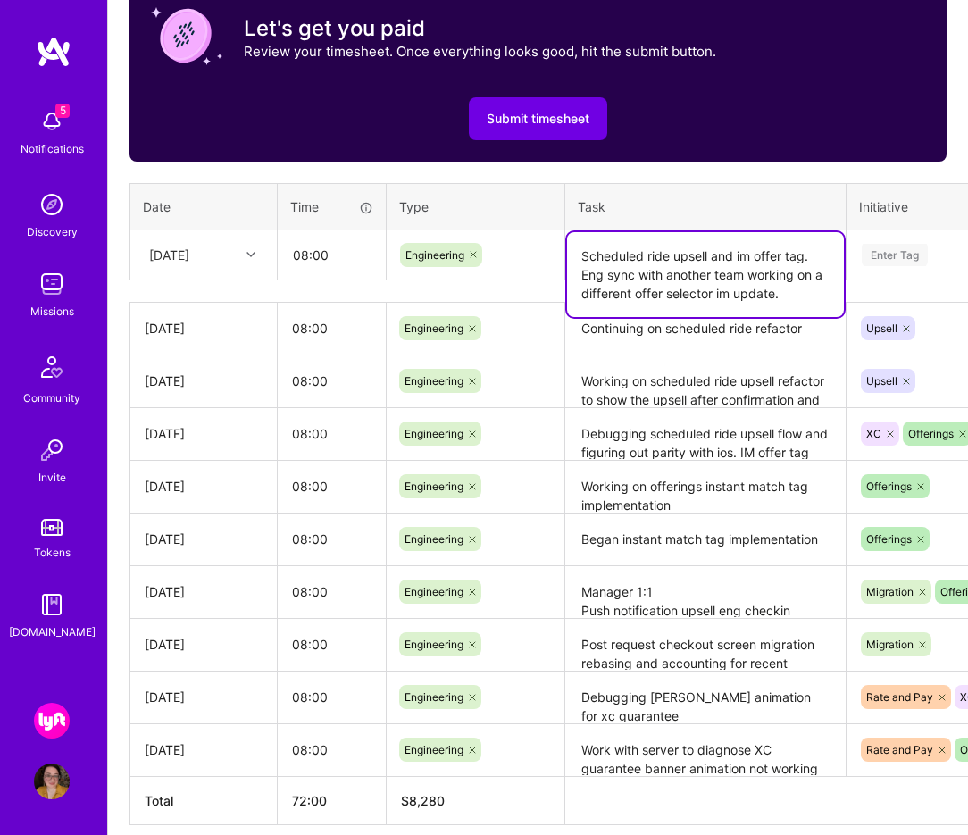
click at [752, 255] on textarea "Scheduled ride upsell and im offer tag. Eng sync with another team working on a…" at bounding box center [705, 274] width 277 height 85
click at [728, 292] on textarea "Scheduled ride upsell and IM offer tag. Eng sync with another team working on a…" at bounding box center [705, 274] width 277 height 85
type textarea "Scheduled ride upsell and IM offer tag. Eng sync with another team working on a…"
click at [926, 244] on div "Enter Tag" at bounding box center [895, 255] width 66 height 28
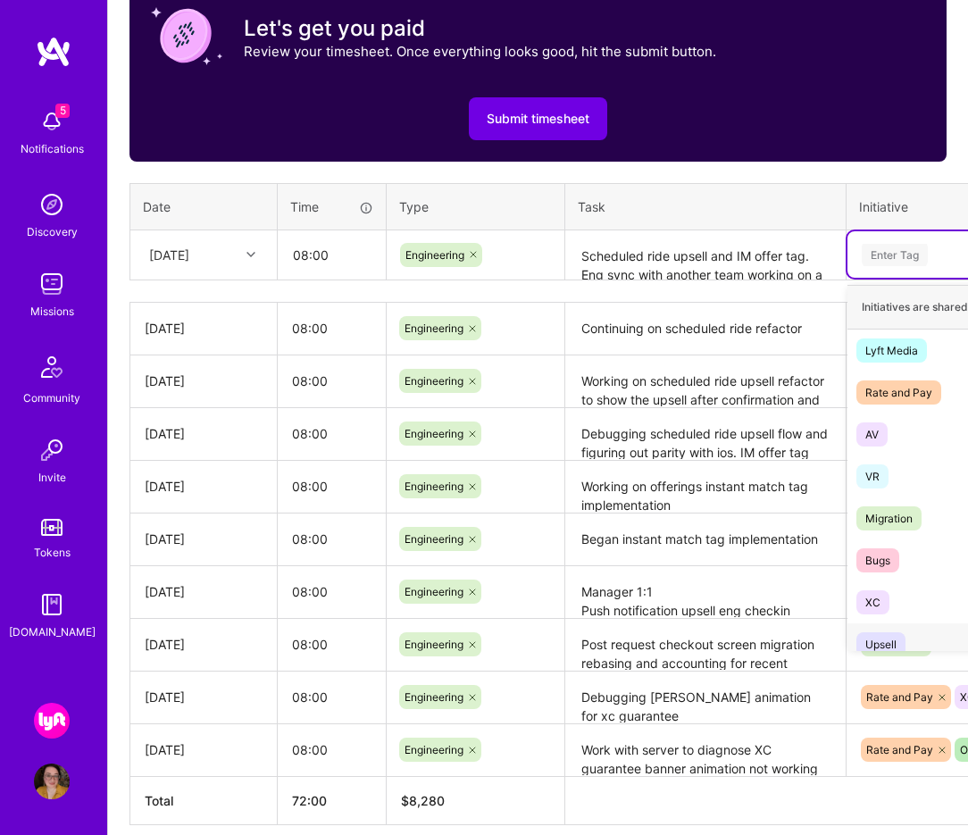
click at [903, 637] on span "Upsell" at bounding box center [881, 644] width 49 height 24
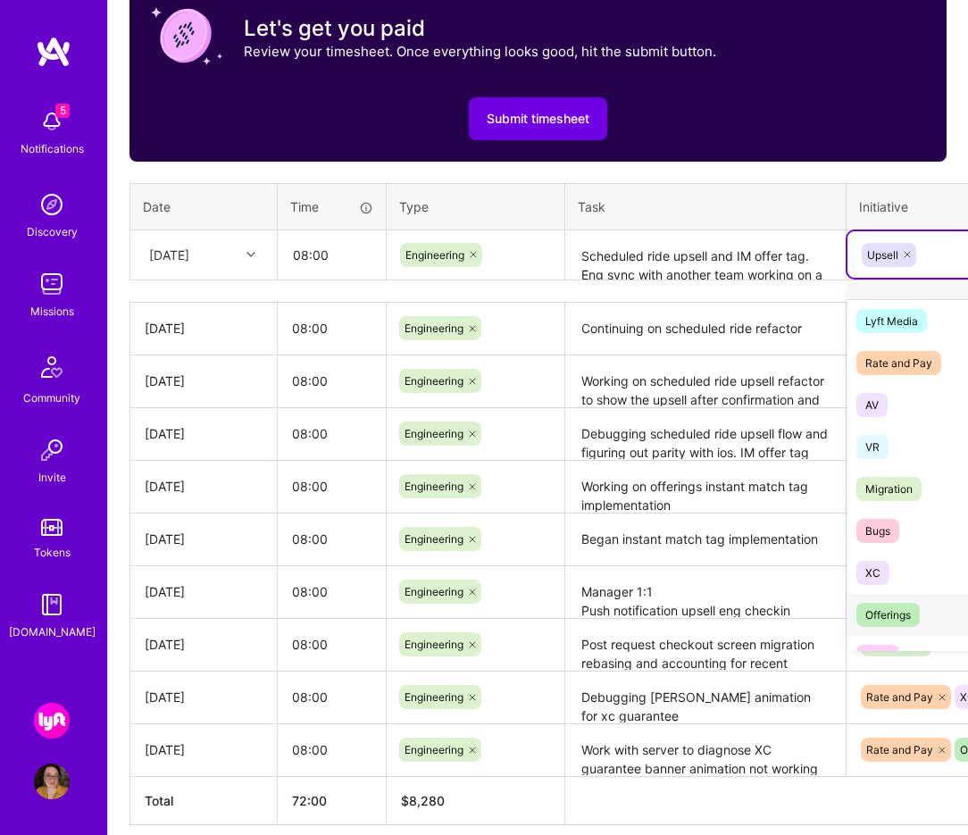
scroll to position [31, 0]
click at [912, 601] on span "Offerings" at bounding box center [888, 613] width 63 height 24
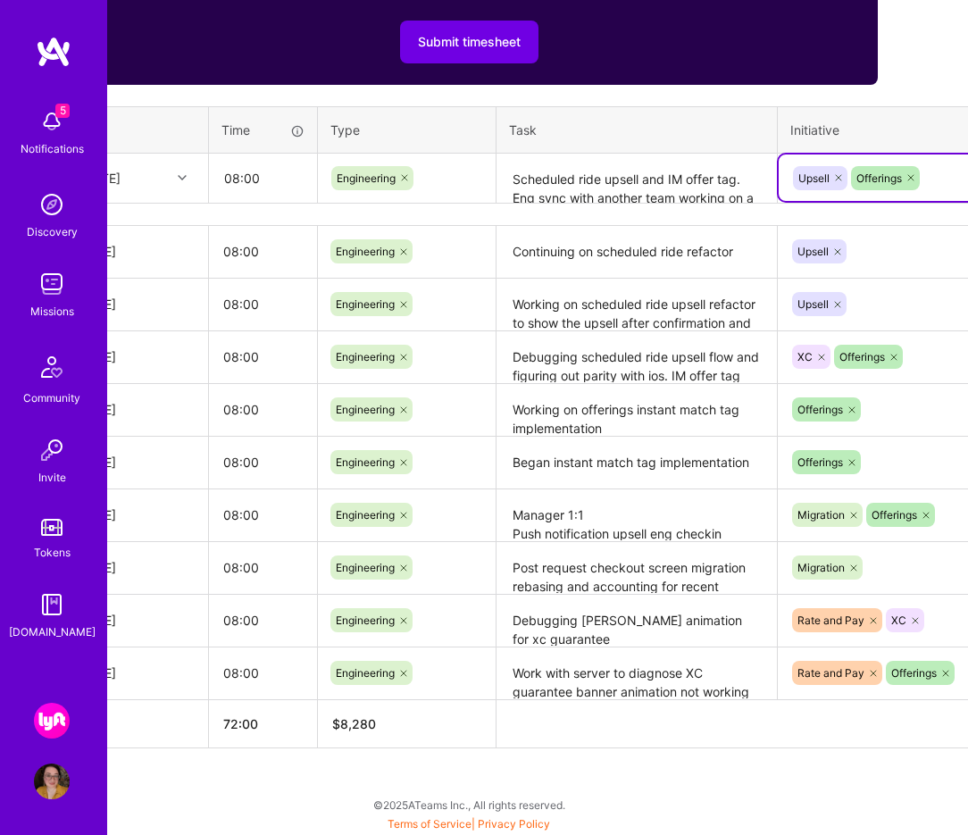
scroll to position [826, 268]
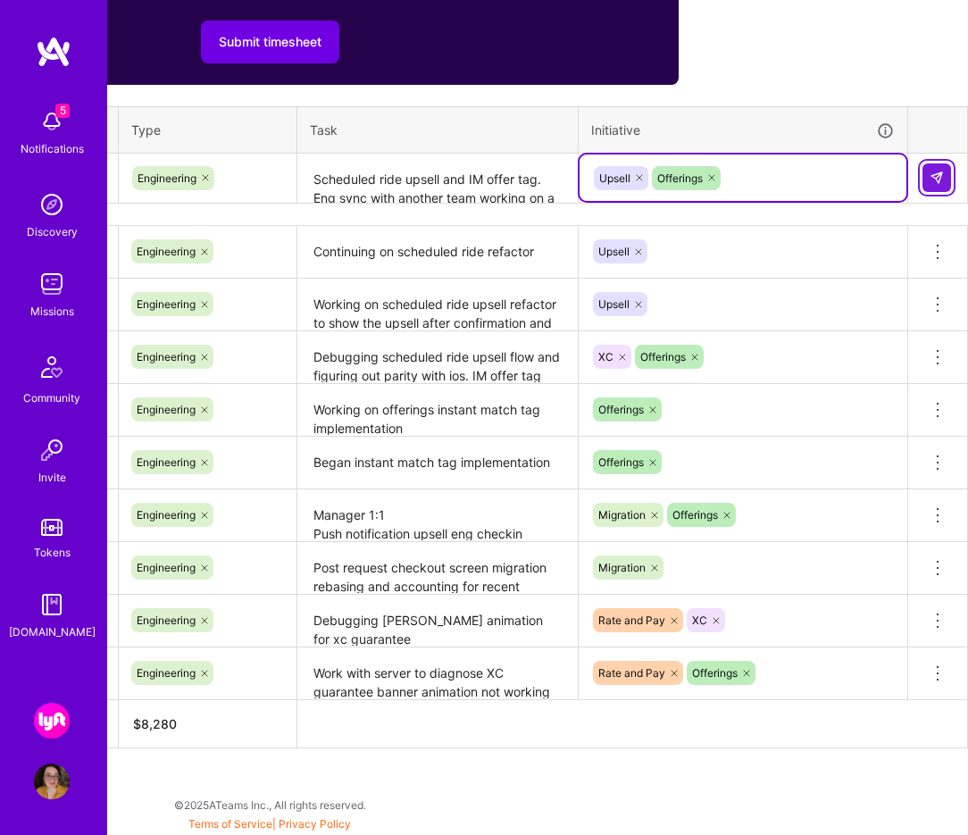
click at [938, 184] on button at bounding box center [937, 177] width 29 height 29
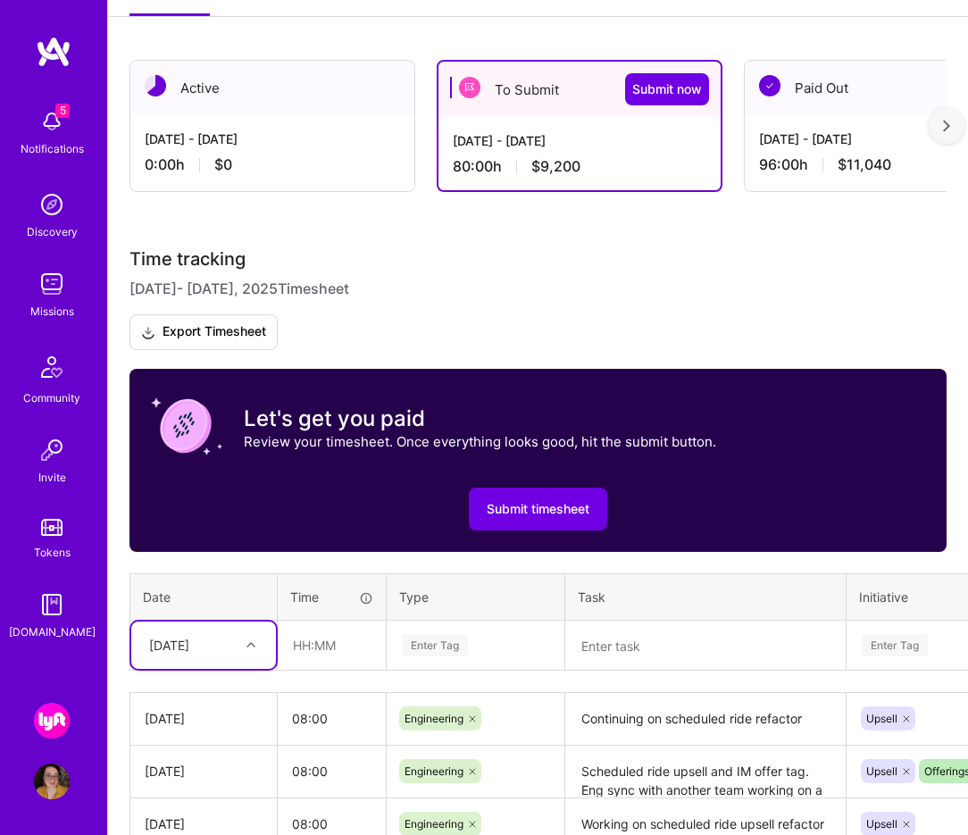
scroll to position [0, 0]
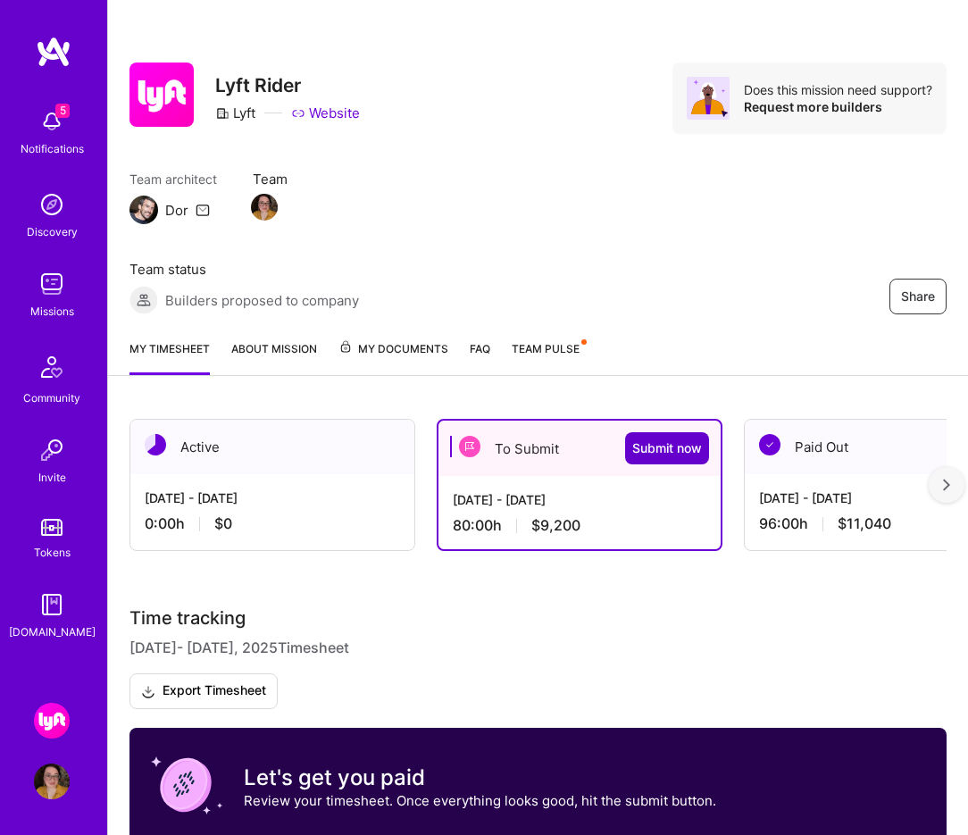
click at [652, 439] on button "Submit now" at bounding box center [667, 448] width 84 height 32
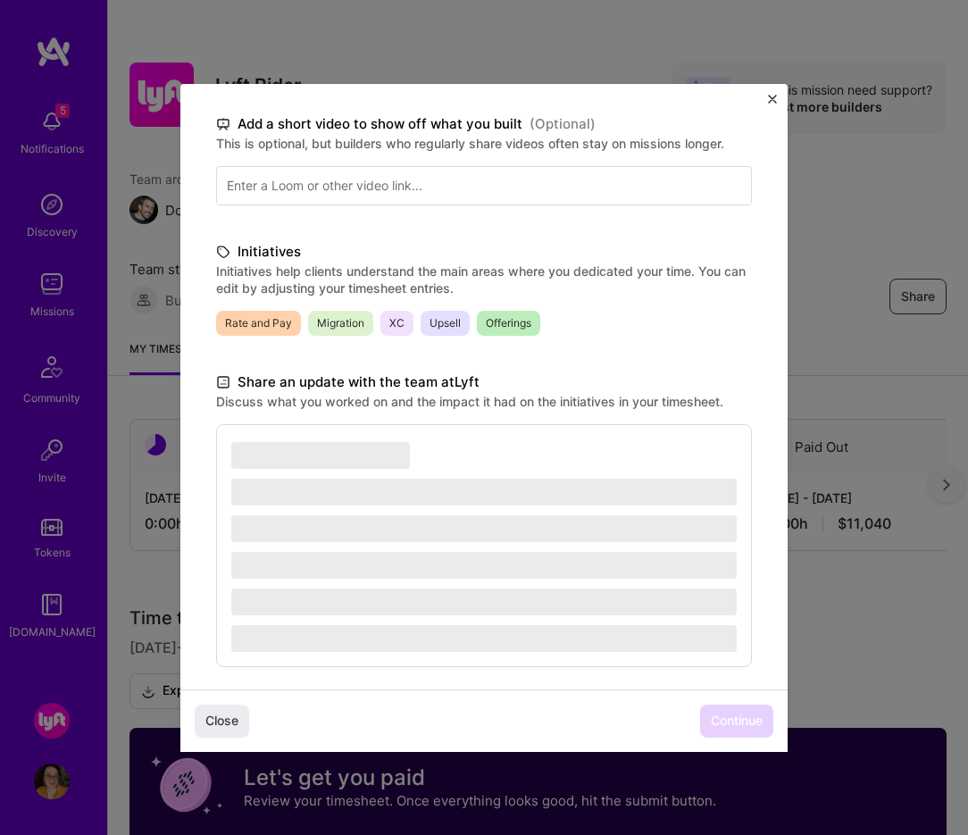
scroll to position [282, 0]
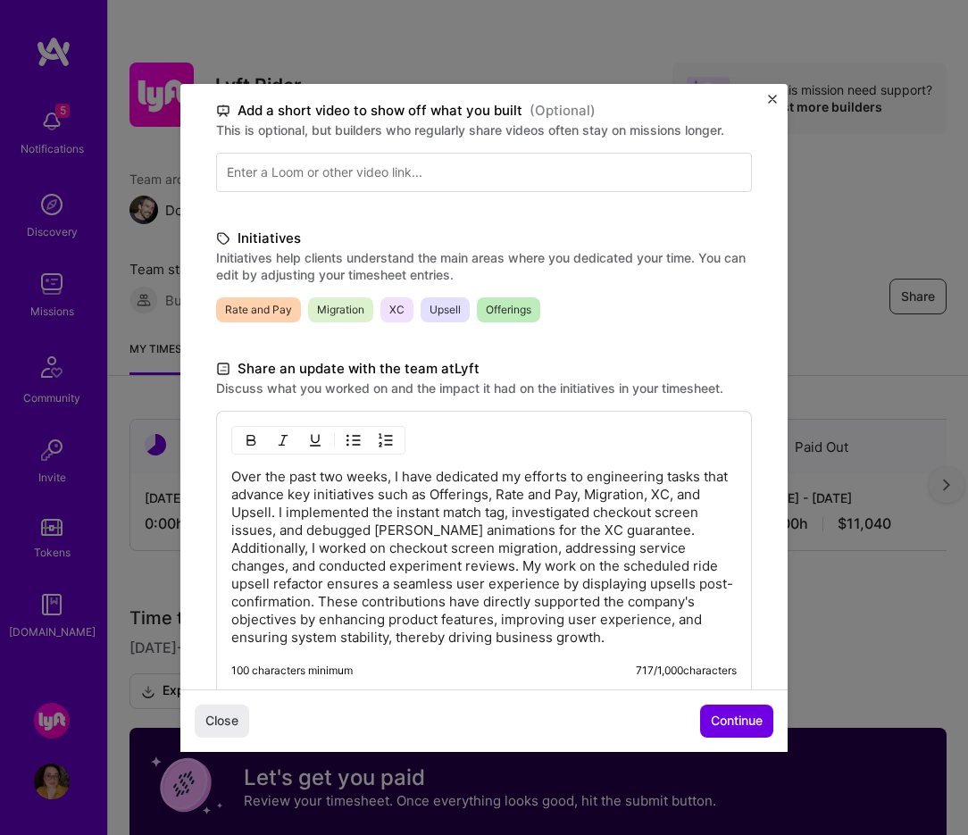
click at [445, 526] on p "Over the past two weeks, I have dedicated my efforts to engineering tasks that …" at bounding box center [484, 557] width 506 height 179
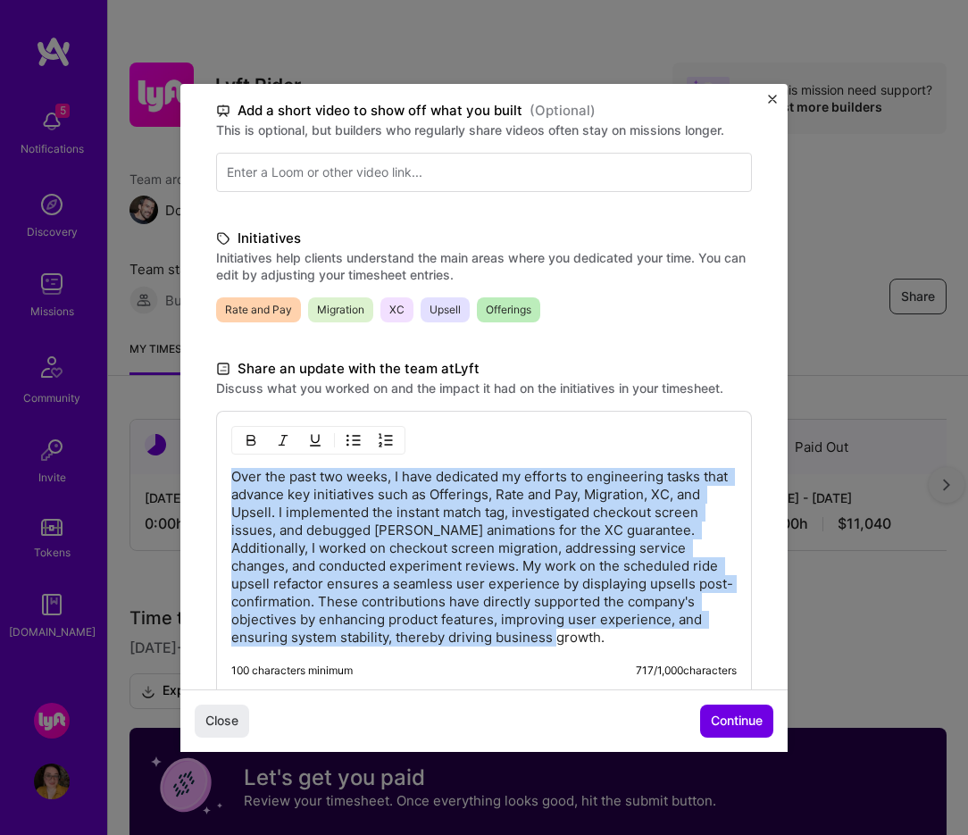
click at [445, 526] on p "Over the past two weeks, I have dedicated my efforts to engineering tasks that …" at bounding box center [484, 557] width 506 height 179
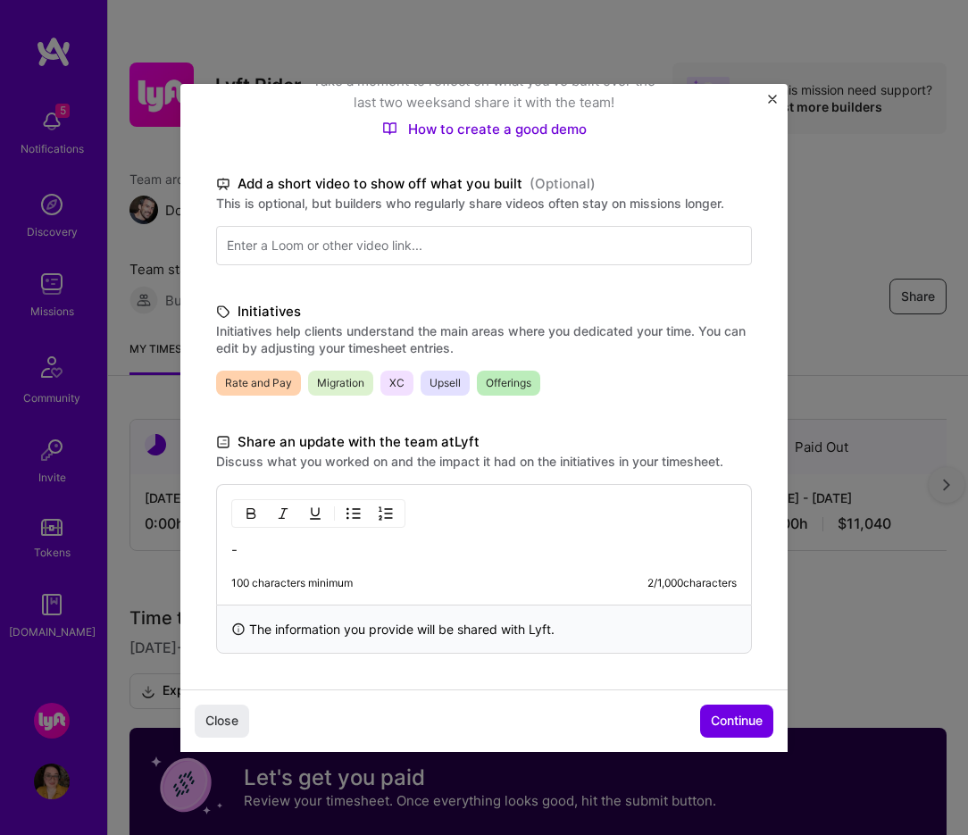
scroll to position [209, 0]
click at [436, 558] on p "Expanded the" at bounding box center [484, 550] width 506 height 18
drag, startPoint x: 272, startPoint y: 549, endPoint x: 172, endPoint y: 549, distance: 100.9
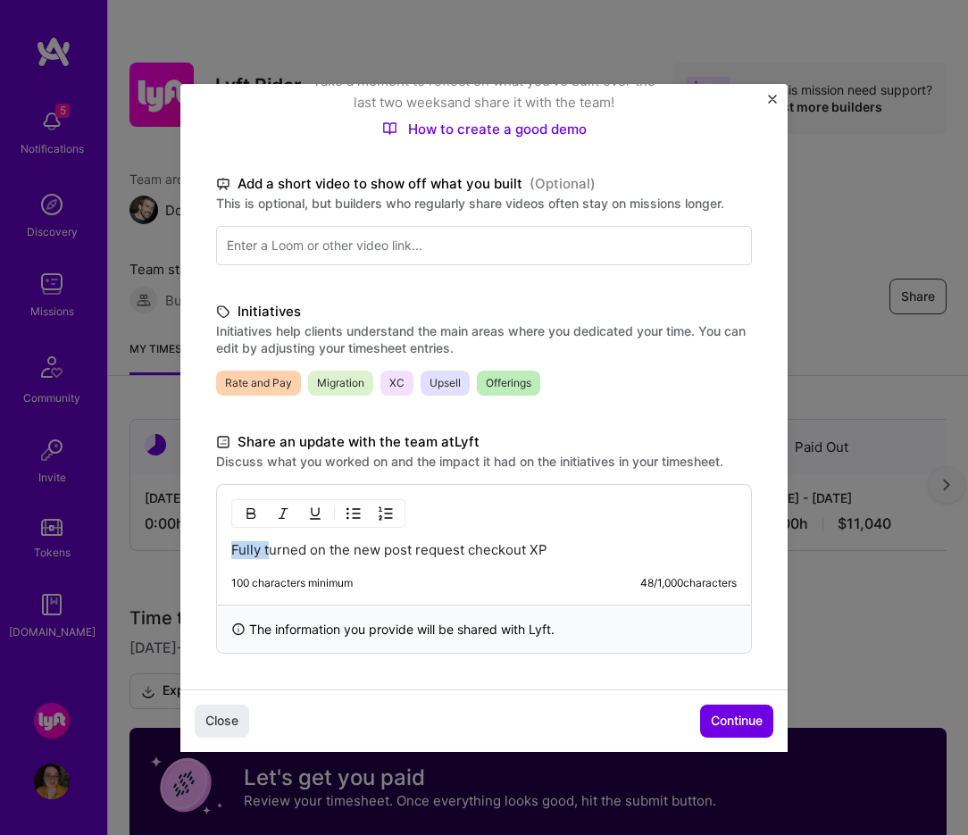
click at [172, 549] on div "Demo day Take a moment to reflect on what you've built over the last two weeks …" at bounding box center [484, 417] width 968 height 835
click at [568, 553] on p "Turned on the new post request checkout XP" at bounding box center [484, 550] width 506 height 18
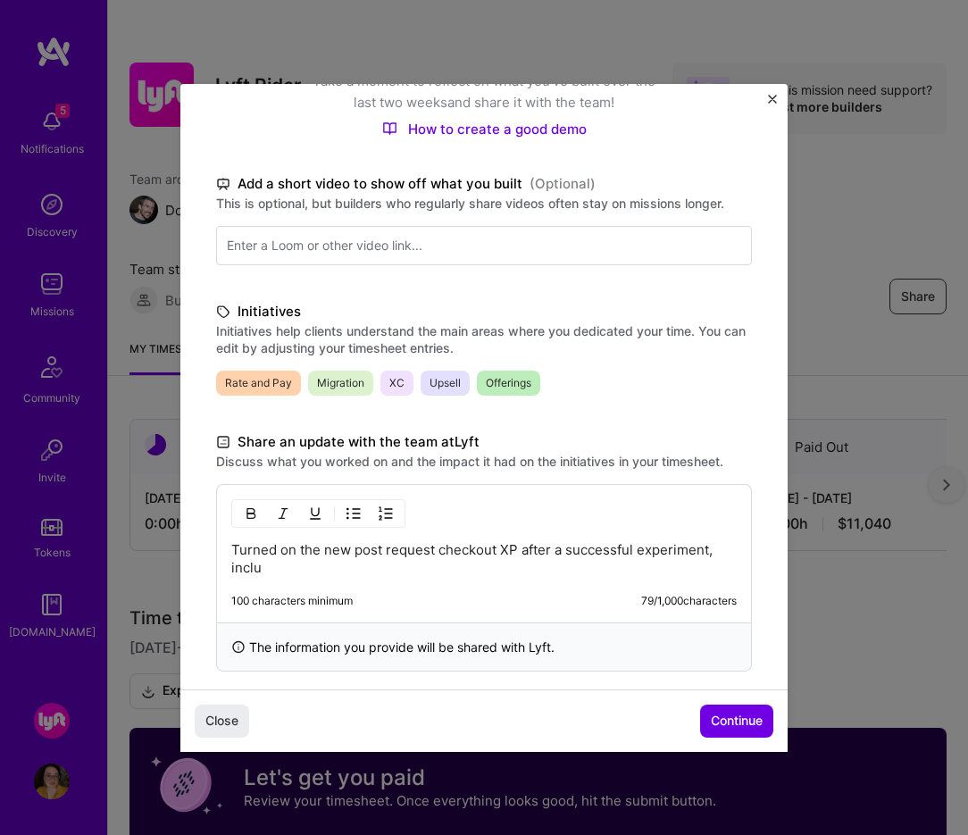
scroll to position [227, 0]
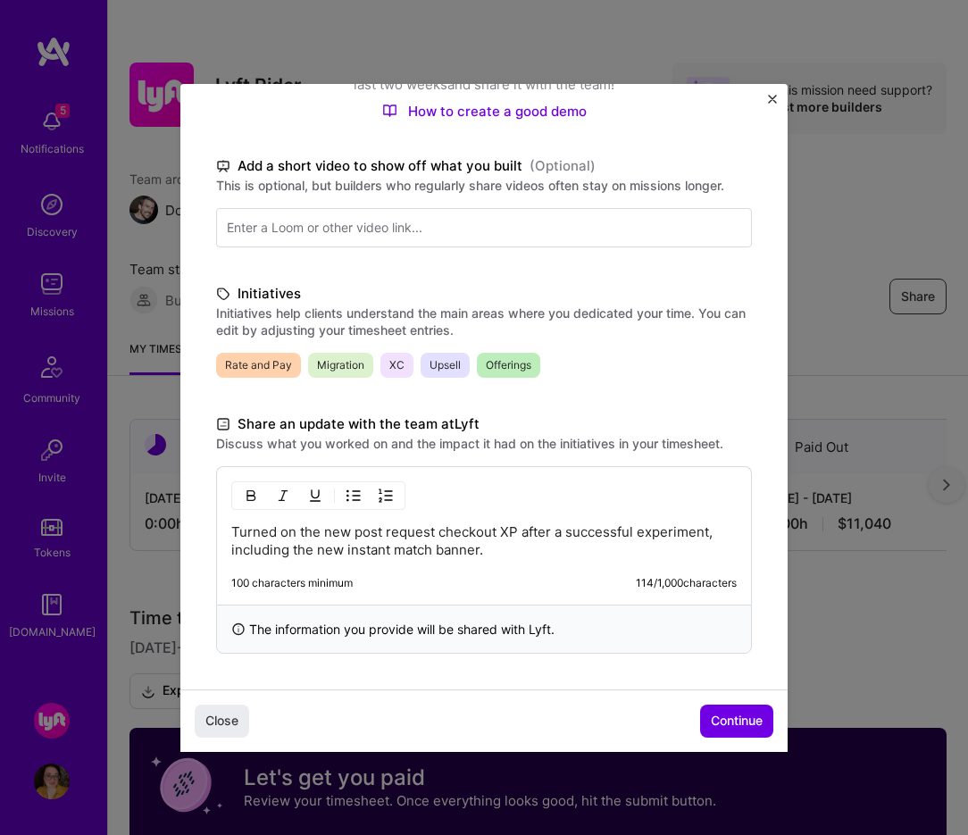
click at [518, 532] on p "Turned on the new post request checkout XP after a successful experiment, inclu…" at bounding box center [484, 542] width 506 height 36
click at [577, 548] on p "Turned on the new post request checkout XP for everyone after a successful expe…" at bounding box center [484, 542] width 506 height 36
drag, startPoint x: 577, startPoint y: 548, endPoint x: 302, endPoint y: 550, distance: 275.2
click at [302, 550] on p "Turned on the new post request checkout XP for everyone after a successful expe…" at bounding box center [484, 542] width 506 height 36
copy p ", including the new instant match banner."
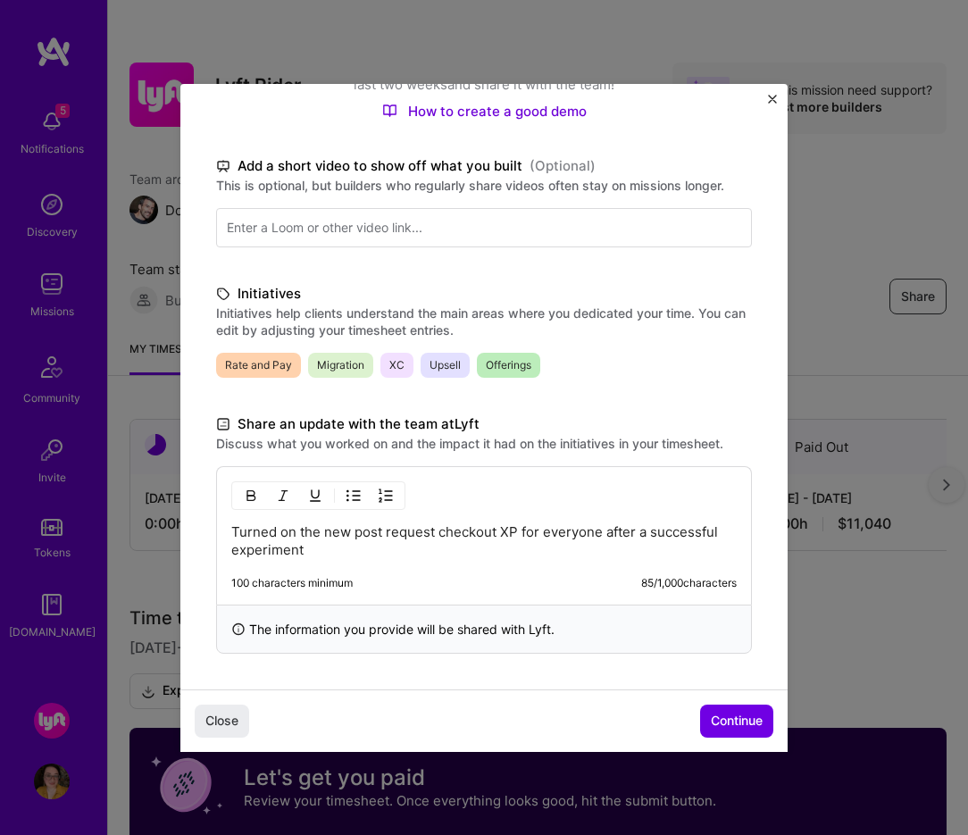
click at [515, 532] on p "Turned on the new post request checkout XP for everyone after a successful expe…" at bounding box center [484, 542] width 506 height 36
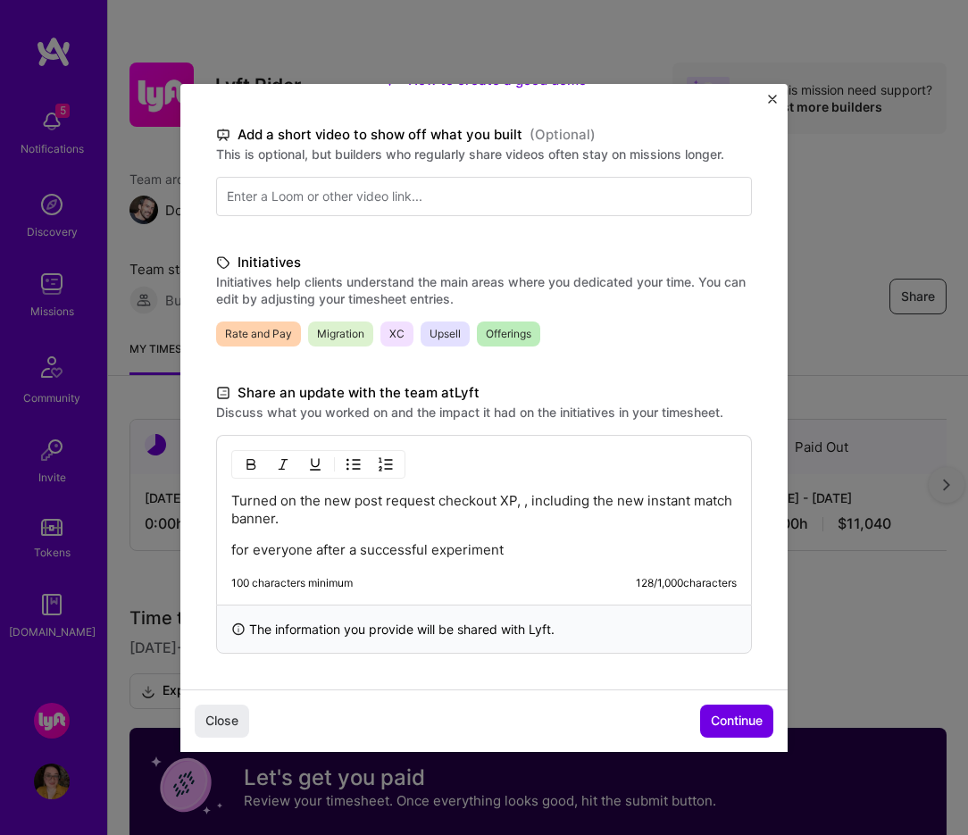
scroll to position [258, 0]
click at [438, 511] on p "Turned on the new post request checkout XP, including the new instant match ban…" at bounding box center [484, 510] width 506 height 36
drag, startPoint x: 235, startPoint y: 549, endPoint x: 292, endPoint y: 517, distance: 65.6
click at [292, 517] on div "Turned on the new post request checkout XP, including the new instant match ban…" at bounding box center [484, 525] width 506 height 67
drag, startPoint x: 522, startPoint y: 553, endPoint x: 228, endPoint y: 551, distance: 293.9
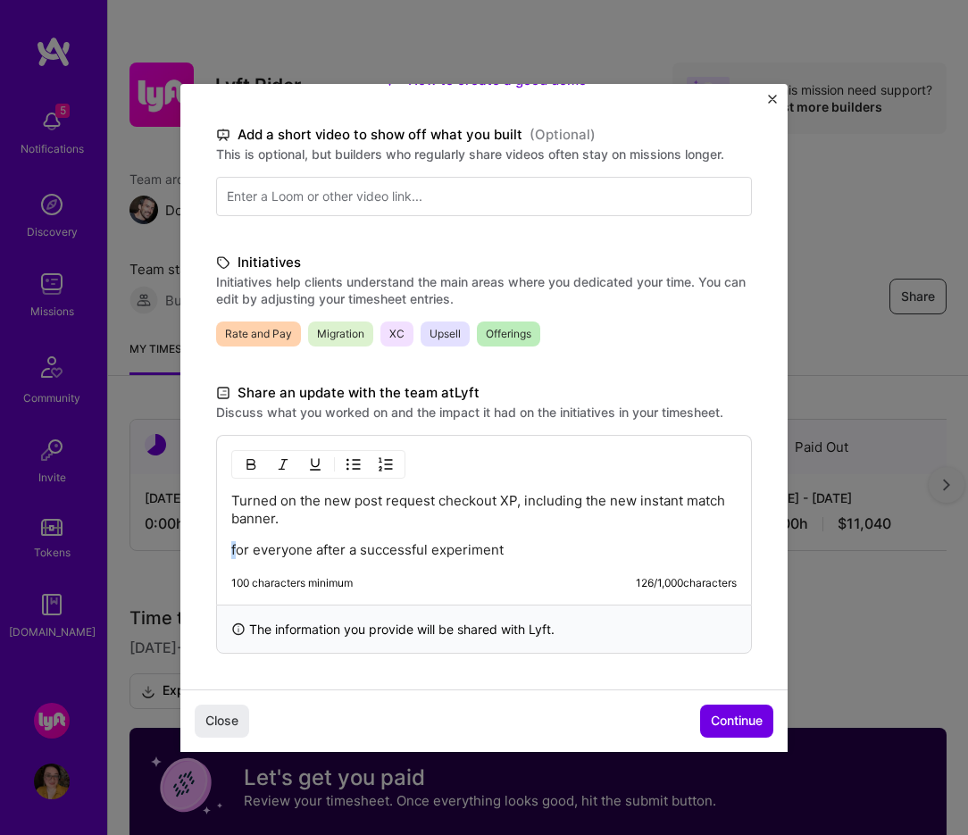
click at [228, 552] on div "Turned on the new post request checkout XP, including the new instant match ban…" at bounding box center [484, 520] width 536 height 170
copy p "for everyone after a successful experiment"
click at [513, 496] on p "Turned on the new post request checkout XP, including the new instant match ban…" at bounding box center [484, 510] width 506 height 36
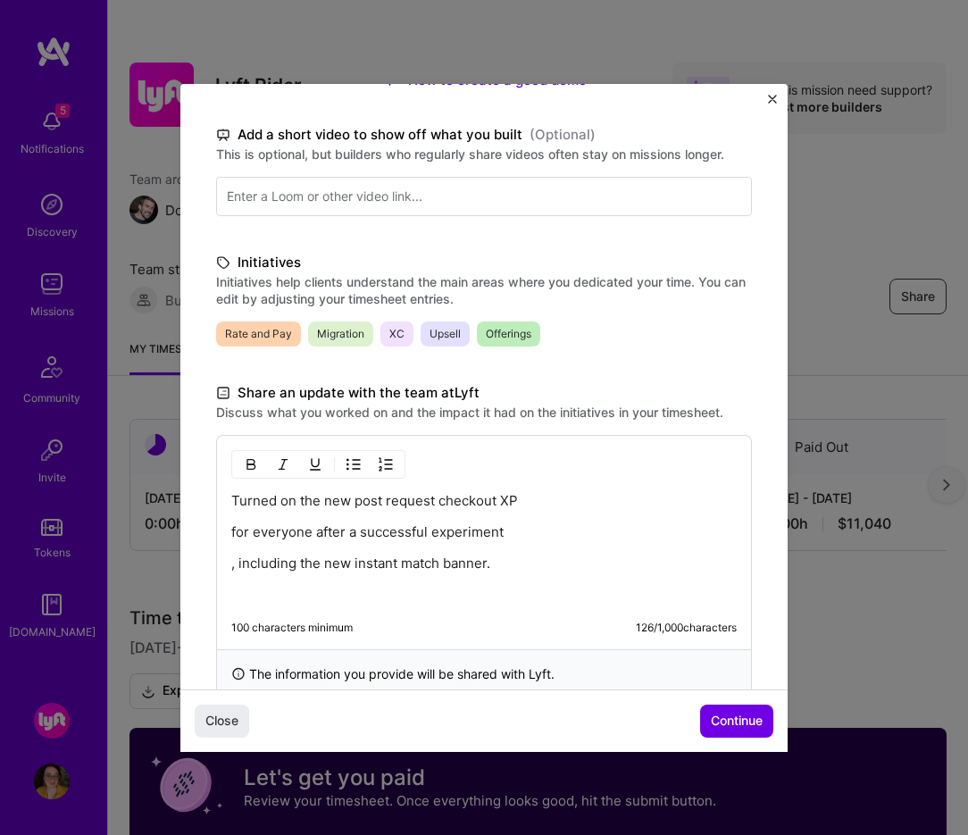
scroll to position [282, 0]
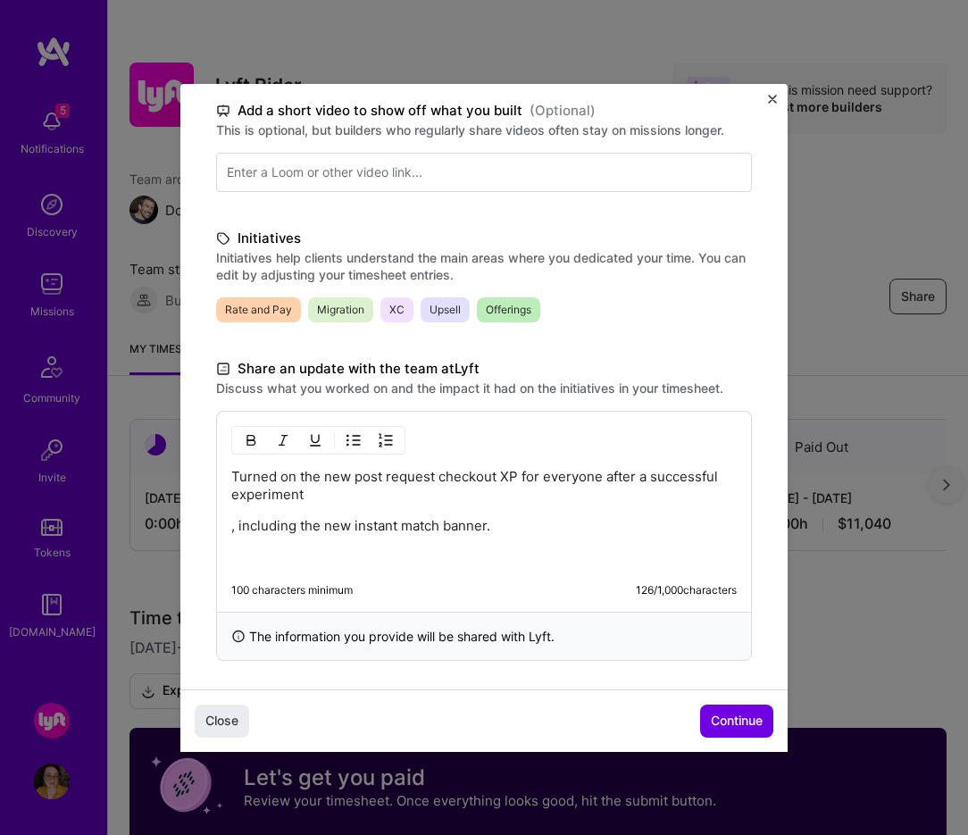
click at [287, 526] on p ", including the new instant match banner." at bounding box center [484, 526] width 506 height 18
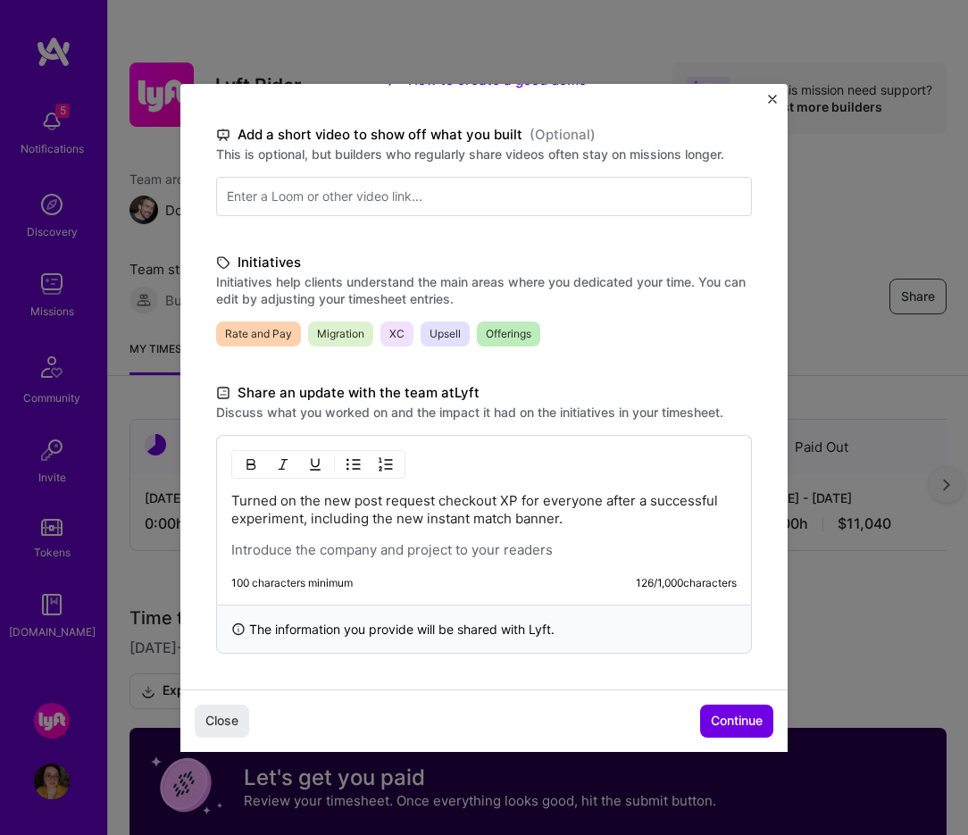
click at [591, 521] on p "Turned on the new post request checkout XP for everyone after a successful expe…" at bounding box center [484, 510] width 506 height 36
click at [499, 541] on p at bounding box center [484, 550] width 506 height 18
click at [475, 554] on p at bounding box center [484, 550] width 506 height 18
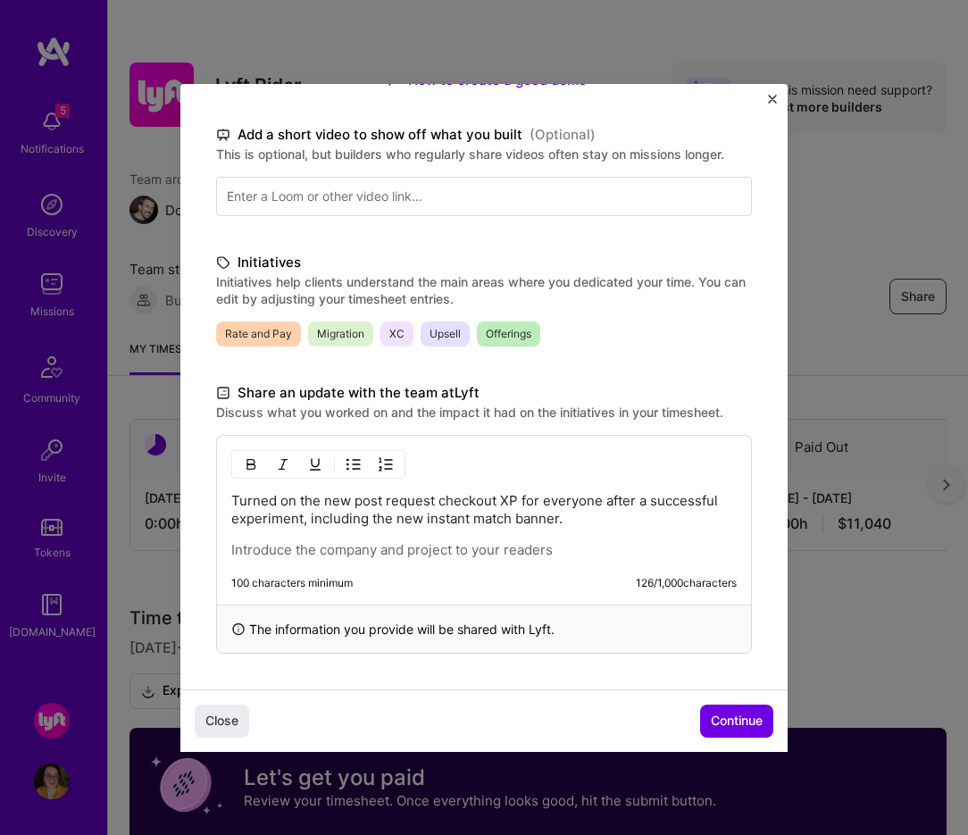
scroll to position [13, 0]
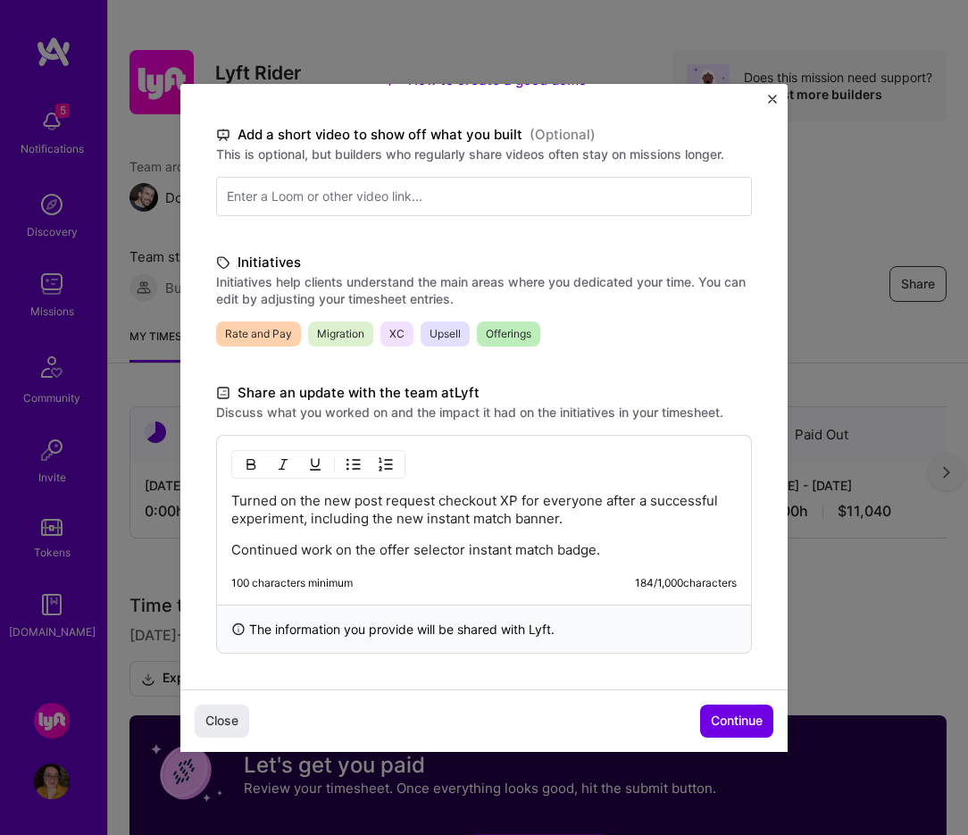
click at [601, 505] on p "Turned on the new post request checkout XP for everyone after a successful expe…" at bounding box center [484, 510] width 506 height 36
drag, startPoint x: 578, startPoint y: 526, endPoint x: 306, endPoint y: 522, distance: 272.5
click at [306, 522] on p "Turned on the new post request checkout XP for everyone after a successful expe…" at bounding box center [484, 510] width 506 height 36
click at [505, 535] on div "Turned on the new post request checkout XP for everyone after a successful expe…" at bounding box center [484, 525] width 506 height 67
click at [654, 555] on p "Continued work on the offer selector instant match badge." at bounding box center [484, 550] width 506 height 18
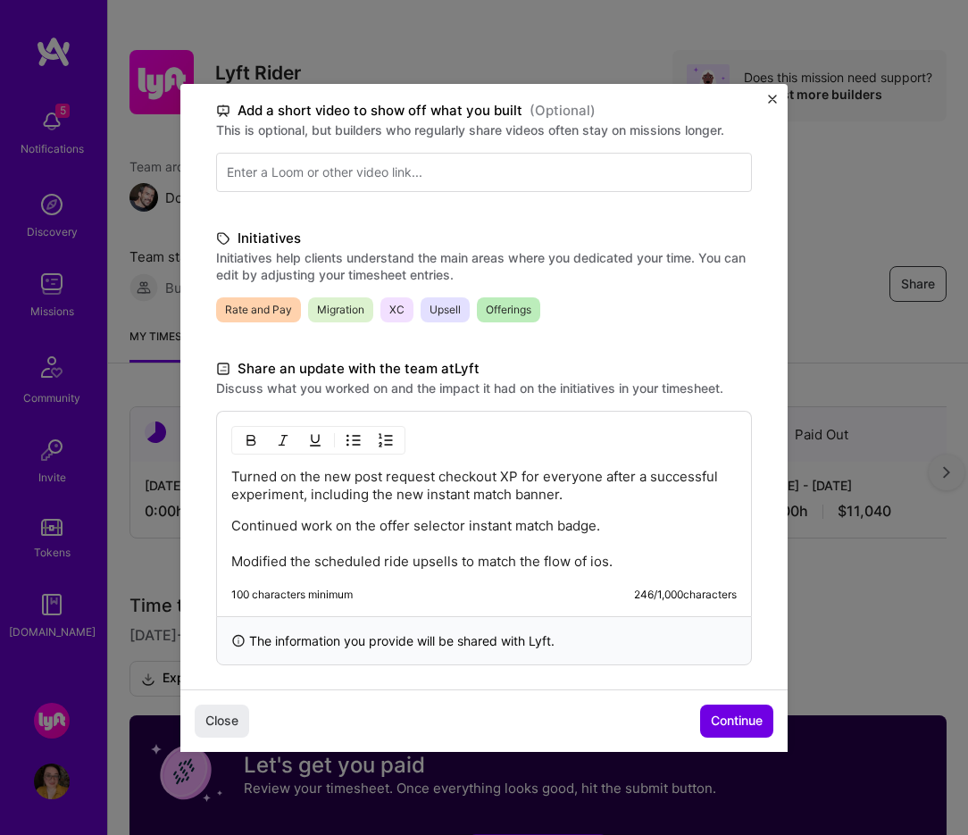
scroll to position [294, 0]
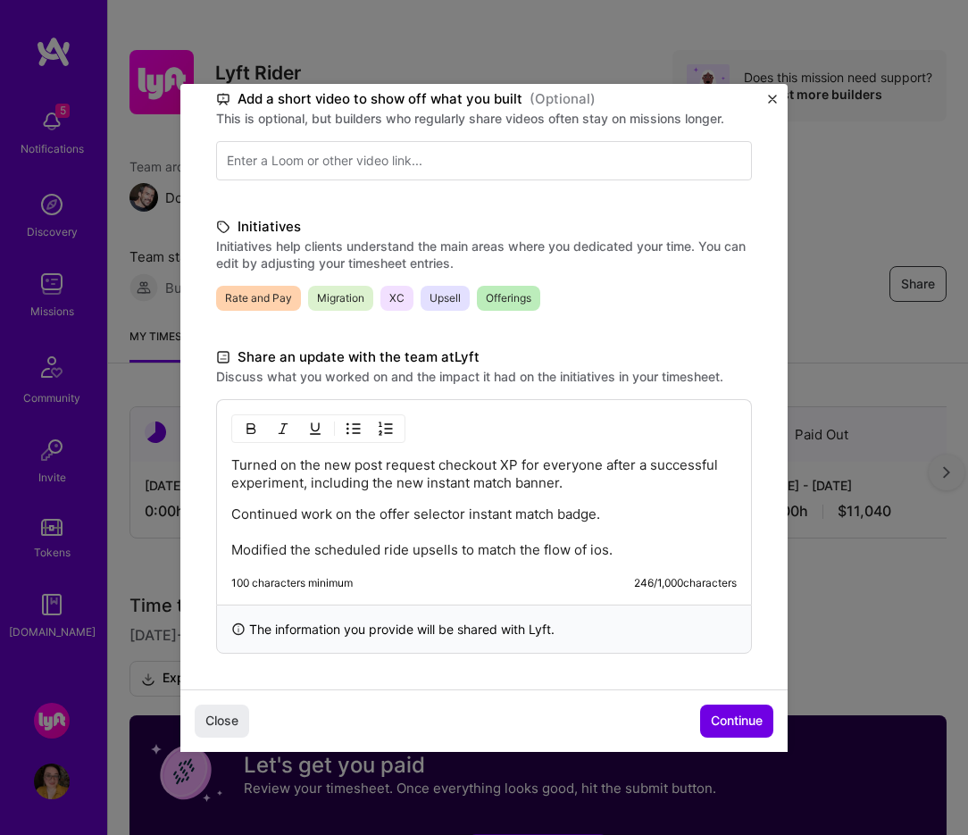
click at [436, 624] on div "The information you provide will be shared with Lyft ." at bounding box center [484, 629] width 536 height 49
click at [523, 549] on p "Continued work on the offer selector instant match badge. Modified the schedule…" at bounding box center [484, 533] width 506 height 54
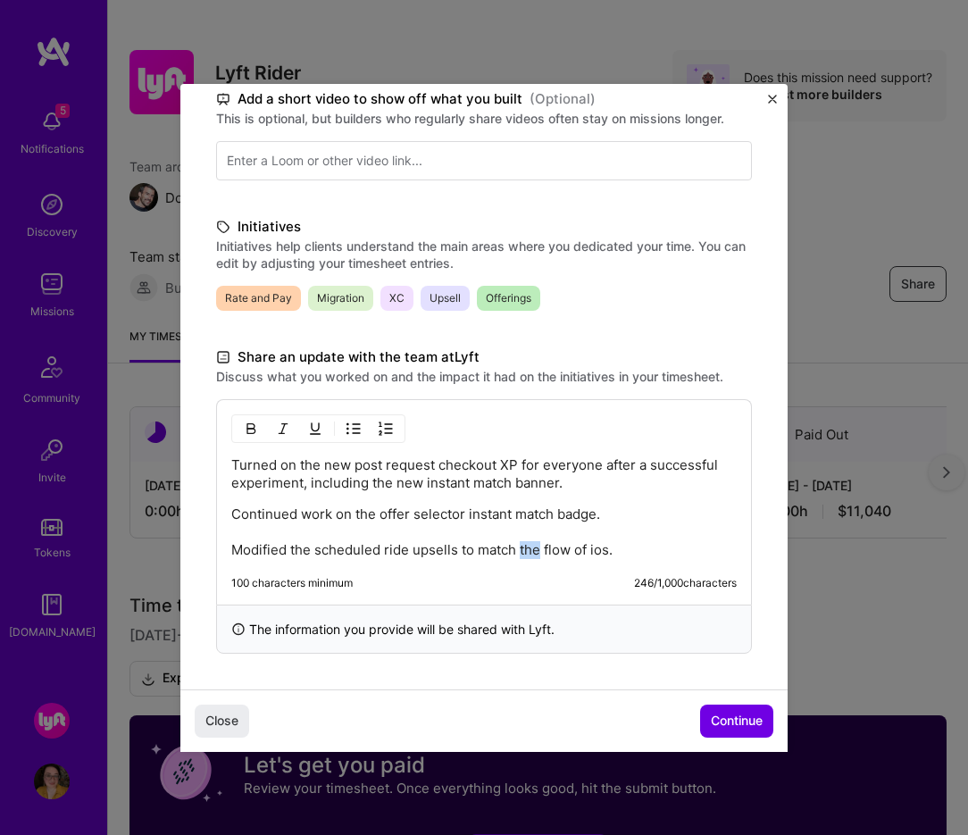
click at [523, 549] on p "Continued work on the offer selector instant match badge. Modified the schedule…" at bounding box center [484, 533] width 506 height 54
copy div "Turned on the new post request checkout XP for everyone after a successful expe…"
click at [415, 515] on p "Continued work on the offer selector instant match badge. Modified the schedule…" at bounding box center [484, 533] width 506 height 54
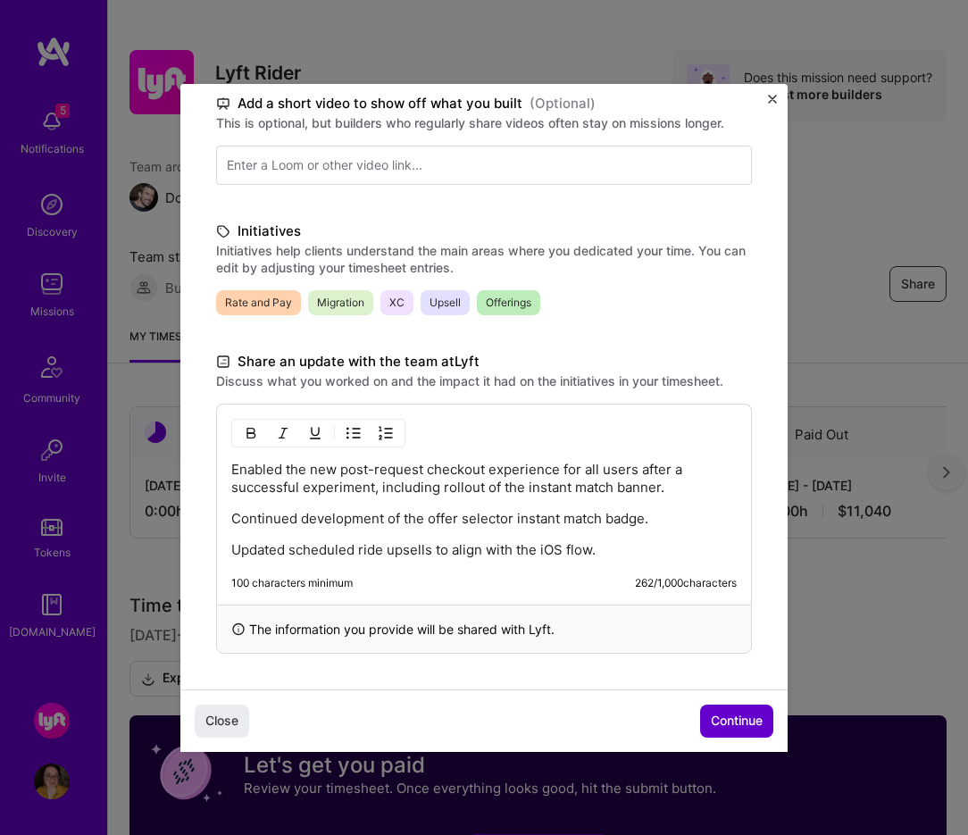
click at [728, 716] on span "Continue" at bounding box center [737, 721] width 52 height 18
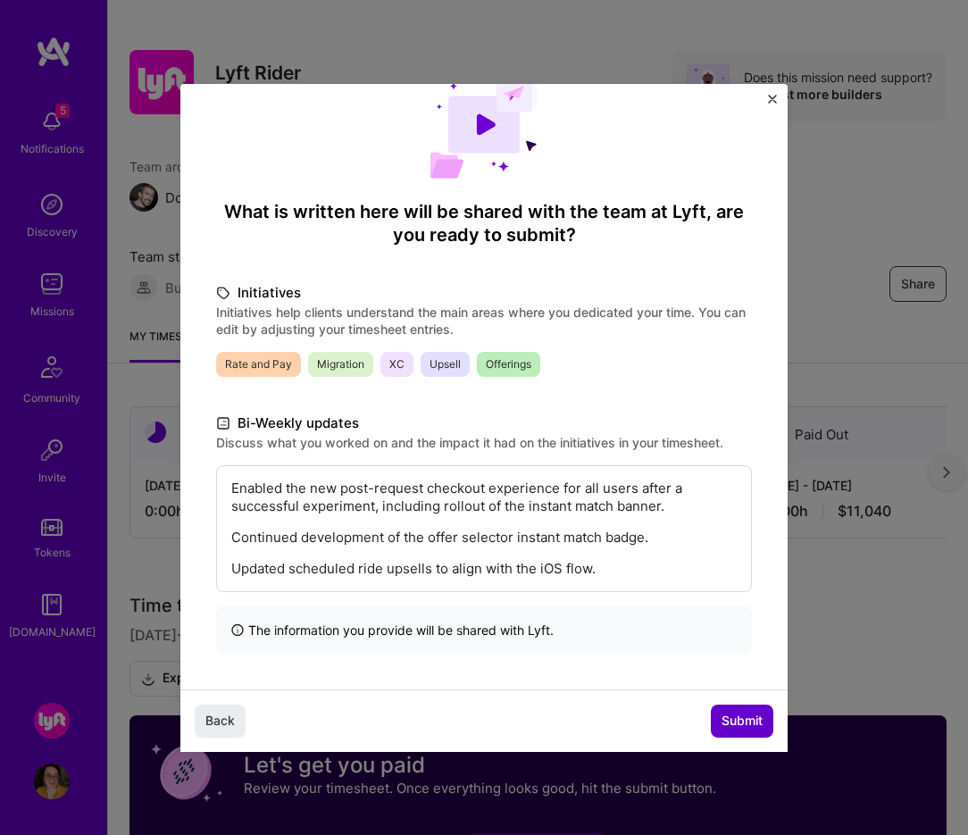
click at [732, 721] on span "Submit" at bounding box center [742, 721] width 41 height 18
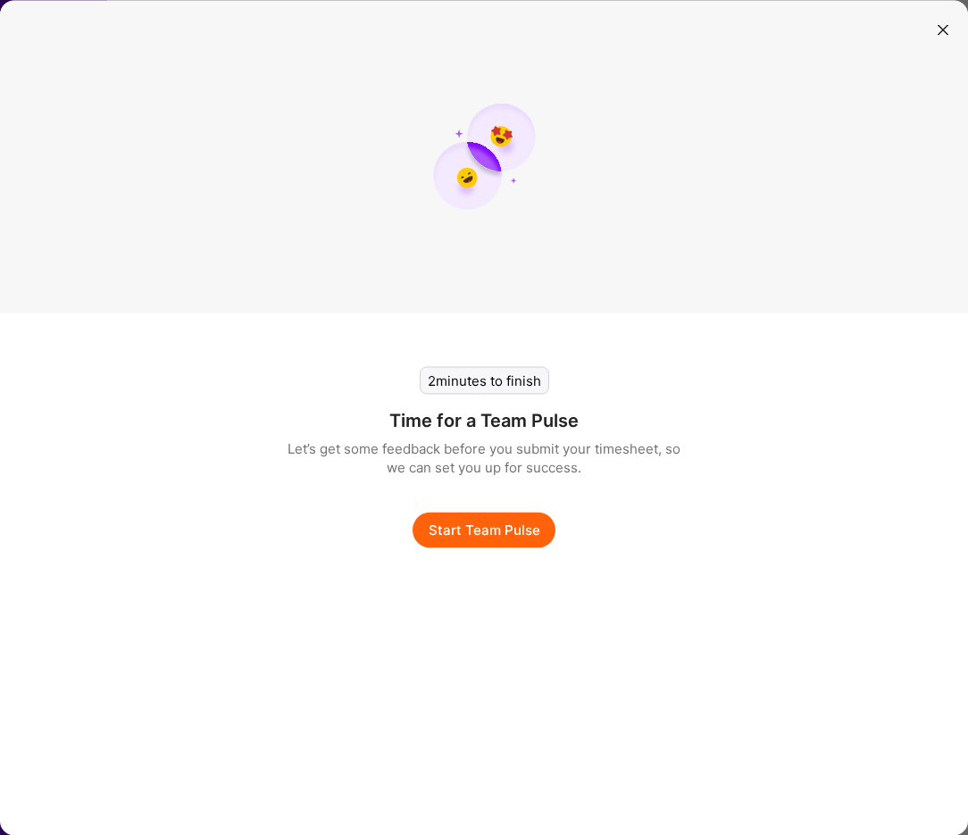
click at [490, 532] on button "Start Team Pulse" at bounding box center [484, 530] width 143 height 36
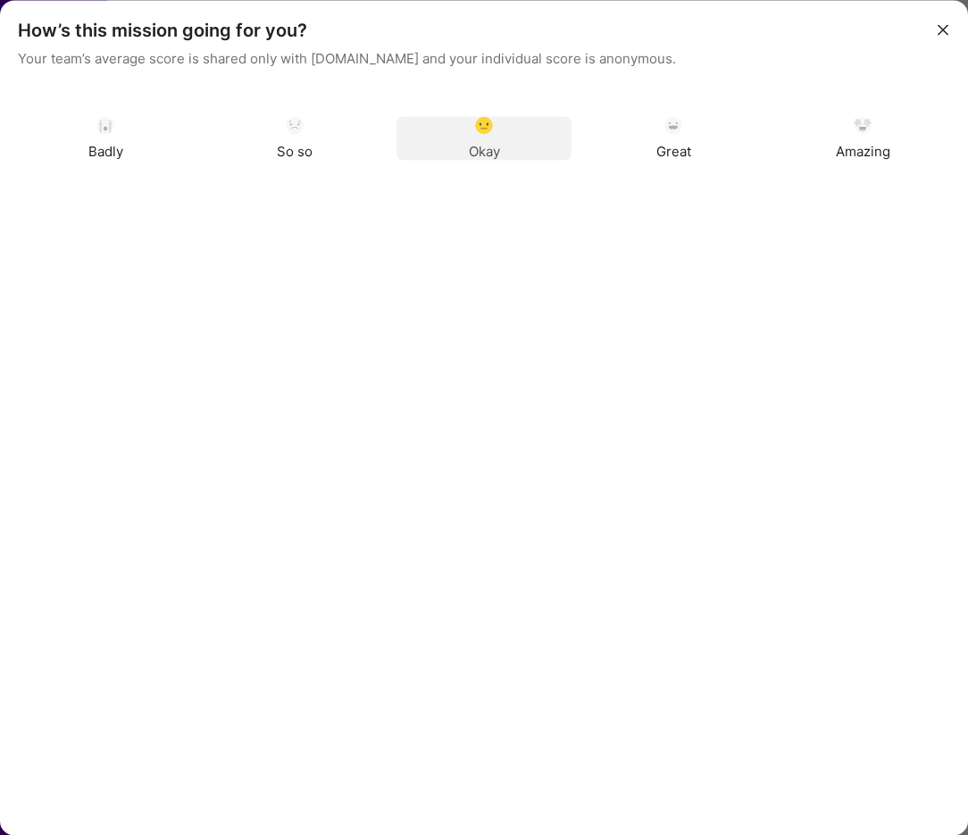
click at [490, 134] on div "Okay" at bounding box center [484, 138] width 175 height 44
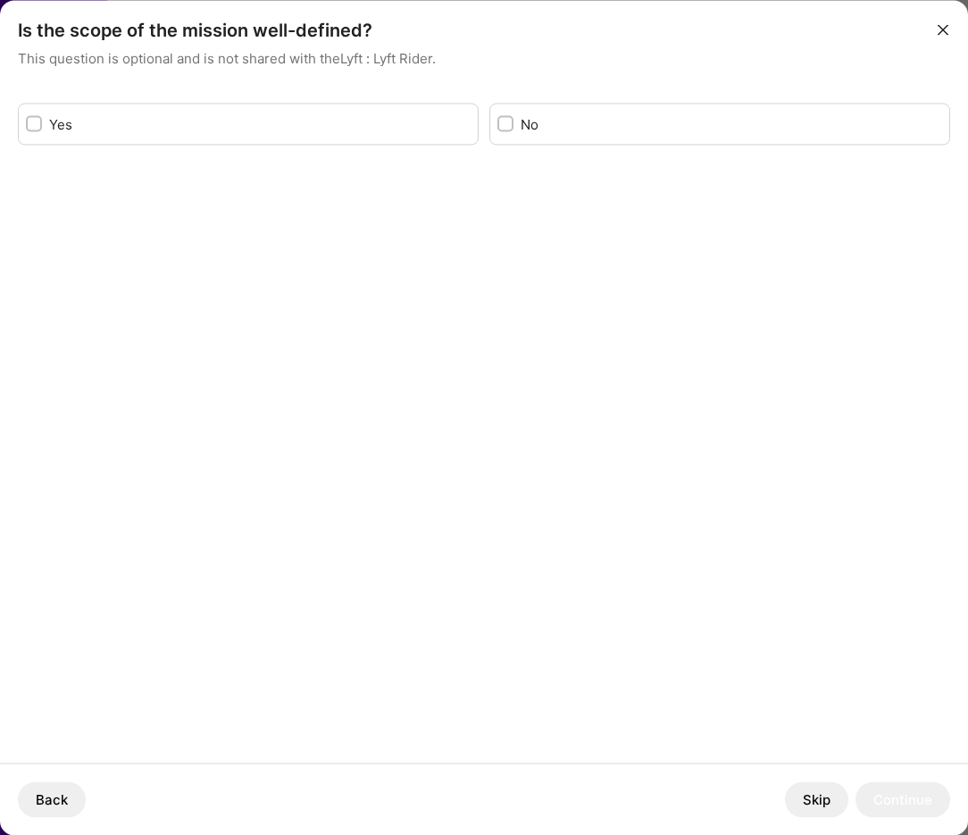
click at [494, 125] on div "No" at bounding box center [720, 124] width 461 height 42
click at [507, 126] on input "modal" at bounding box center [507, 125] width 13 height 13
checkbox input "true"
click at [895, 777] on div "Back Skip Continue" at bounding box center [484, 799] width 968 height 72
click at [933, 38] on button "modal" at bounding box center [943, 28] width 21 height 29
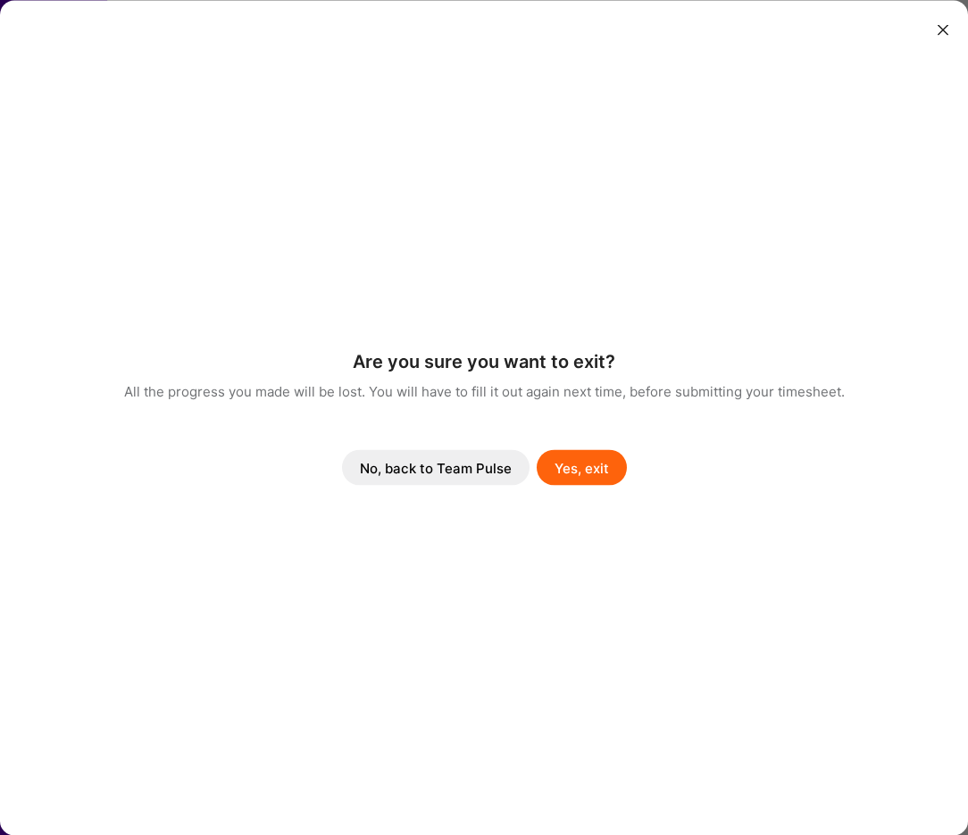
click at [552, 461] on button "Yes, exit" at bounding box center [582, 468] width 90 height 36
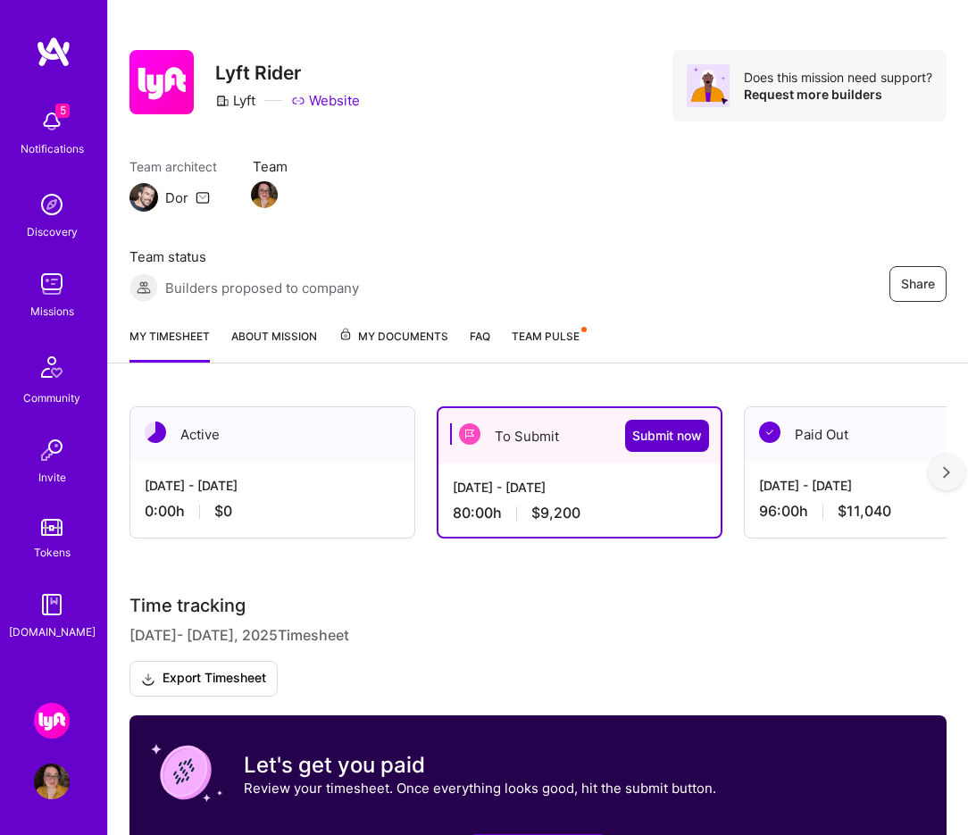
click at [635, 444] on span "Submit now" at bounding box center [667, 436] width 70 height 18
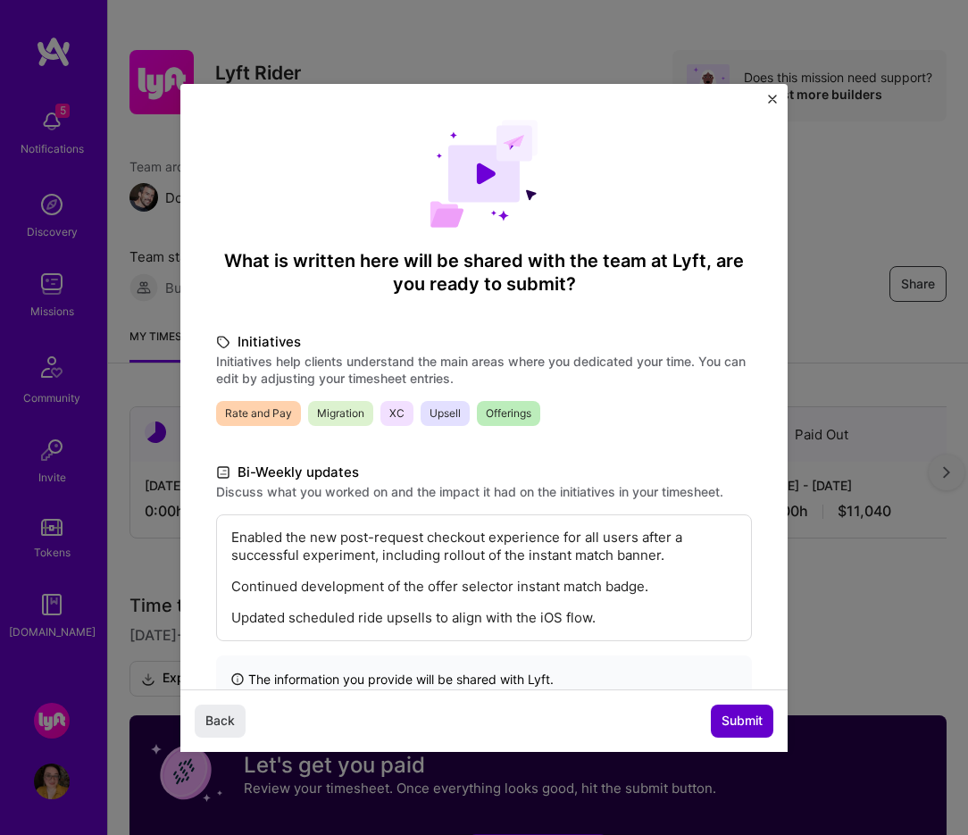
click at [730, 716] on span "Submit" at bounding box center [742, 721] width 41 height 18
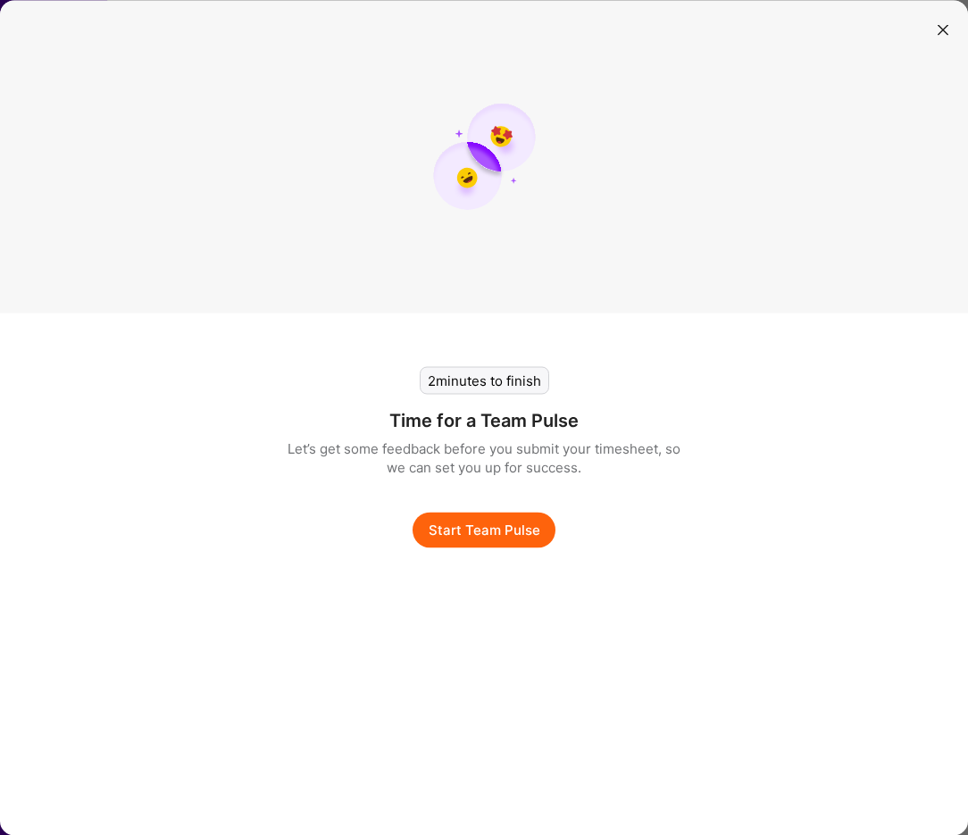
click at [525, 539] on button "Start Team Pulse" at bounding box center [484, 530] width 143 height 36
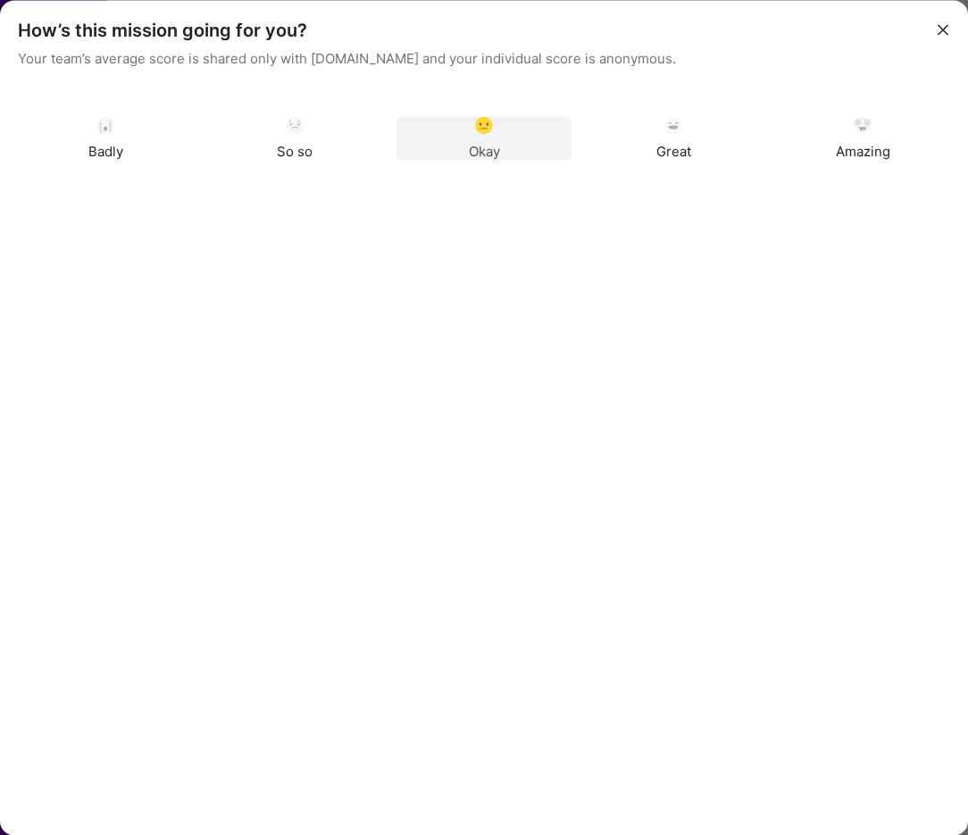
click at [519, 126] on div "Okay" at bounding box center [484, 138] width 175 height 44
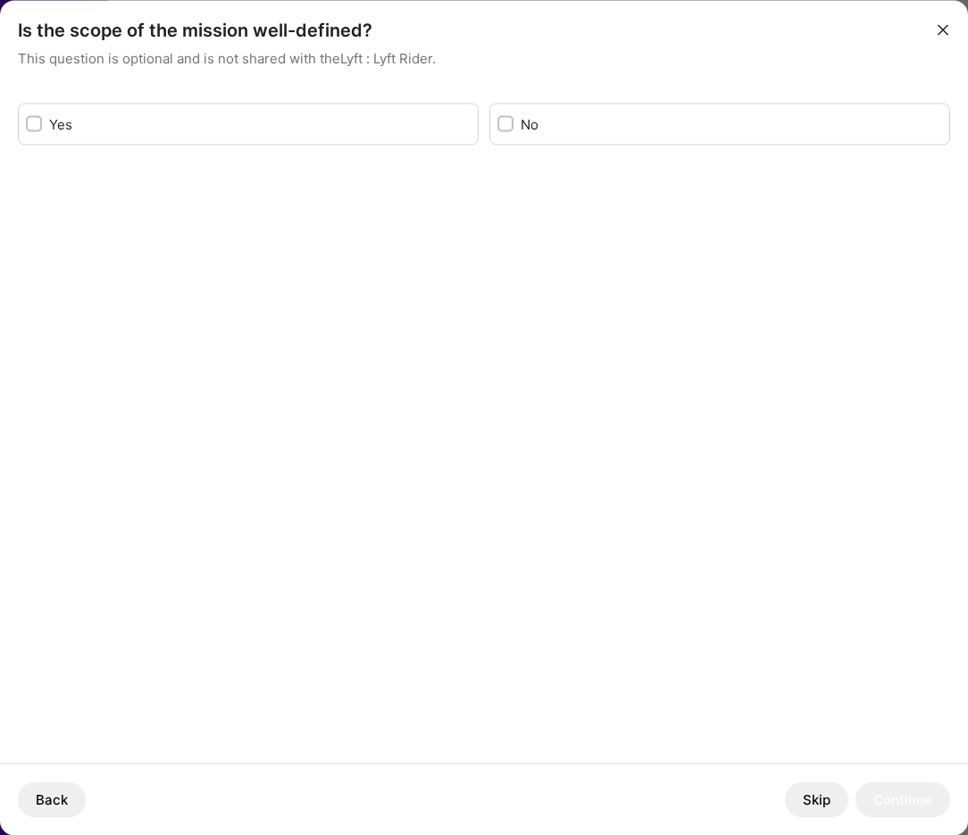
click at [817, 816] on button "Skip" at bounding box center [816, 800] width 63 height 36
click at [827, 812] on button "Skip" at bounding box center [816, 800] width 63 height 36
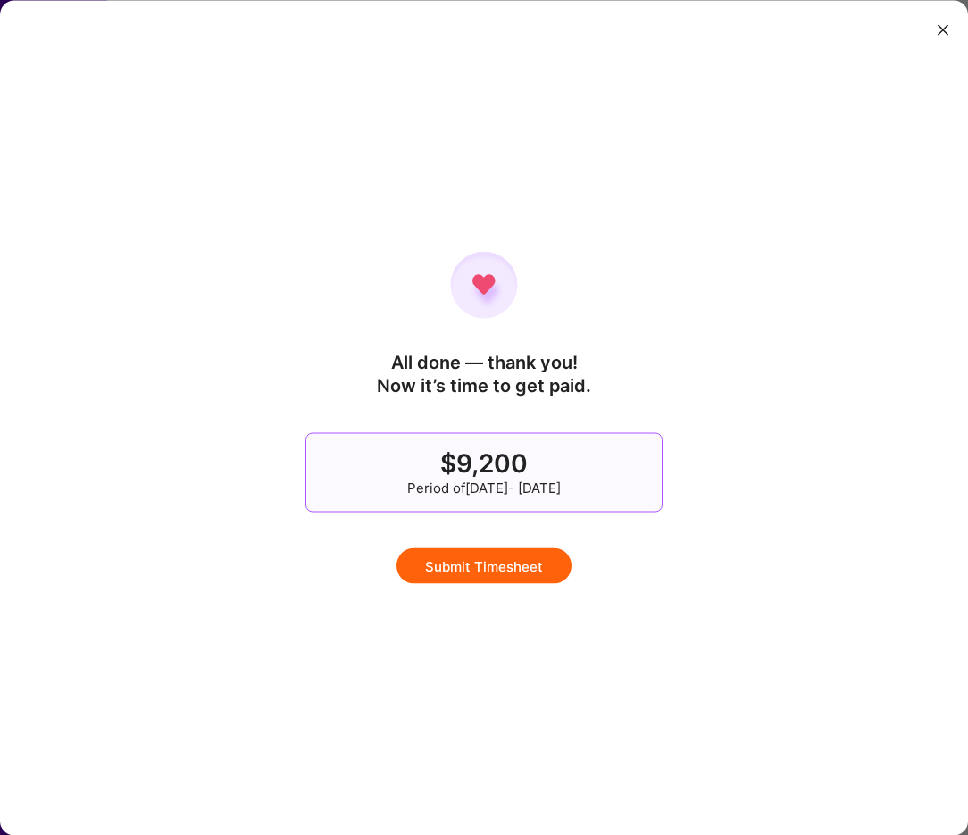
click at [538, 563] on button "Submit Timesheet" at bounding box center [484, 566] width 175 height 36
